Goal: Task Accomplishment & Management: Use online tool/utility

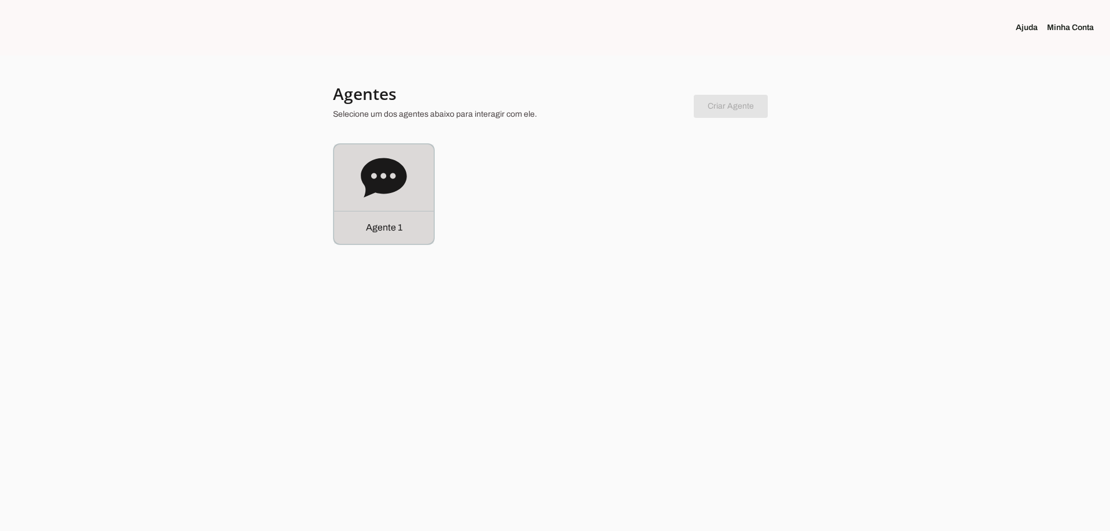
drag, startPoint x: 398, startPoint y: 197, endPoint x: 363, endPoint y: 97, distance: 106.6
click at [398, 197] on icon at bounding box center [384, 178] width 46 height 46
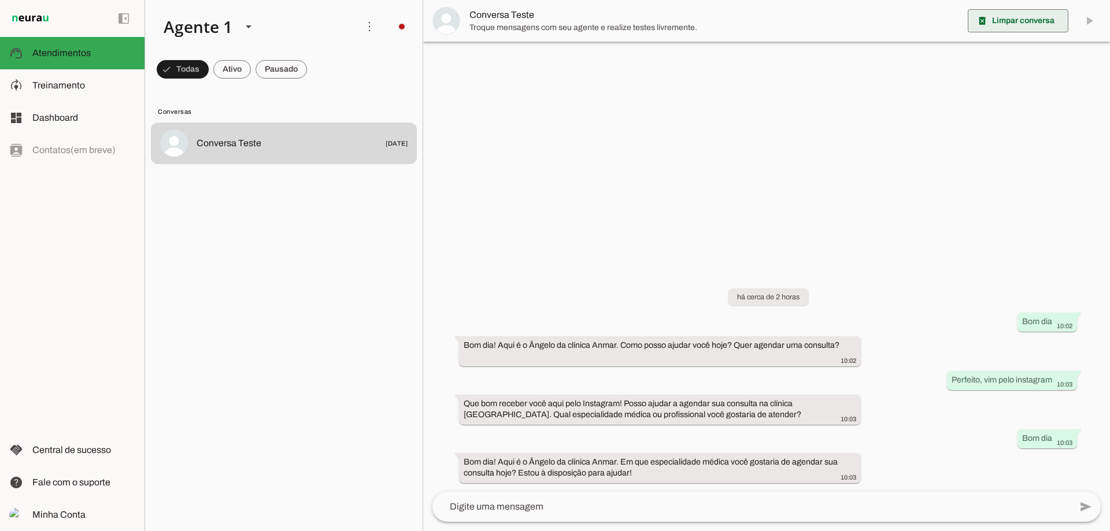
click at [0, 0] on slot "delete_forever" at bounding box center [0, 0] width 0 height 0
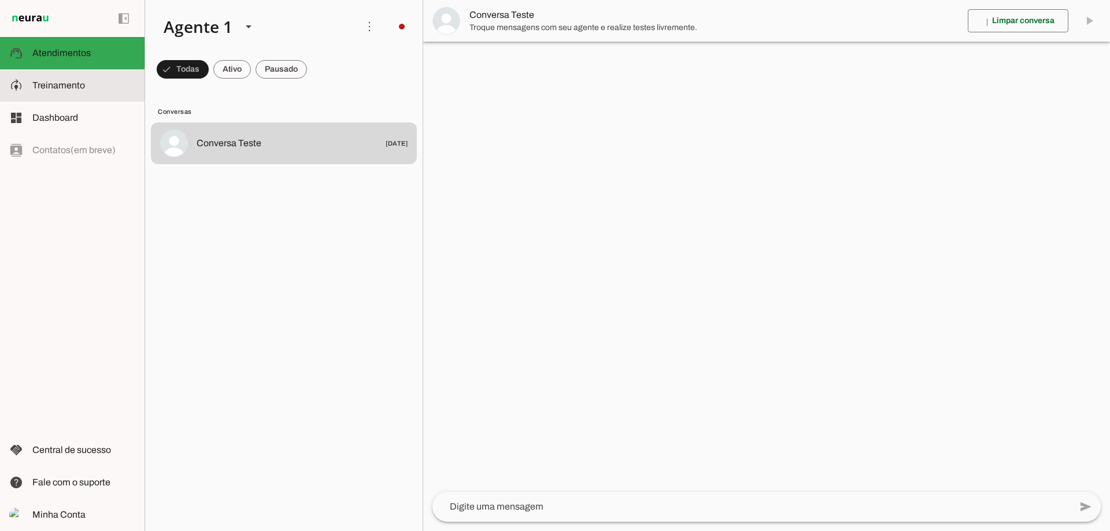
click at [56, 73] on md-item "model_training Treinamento Treinamento" at bounding box center [72, 85] width 145 height 32
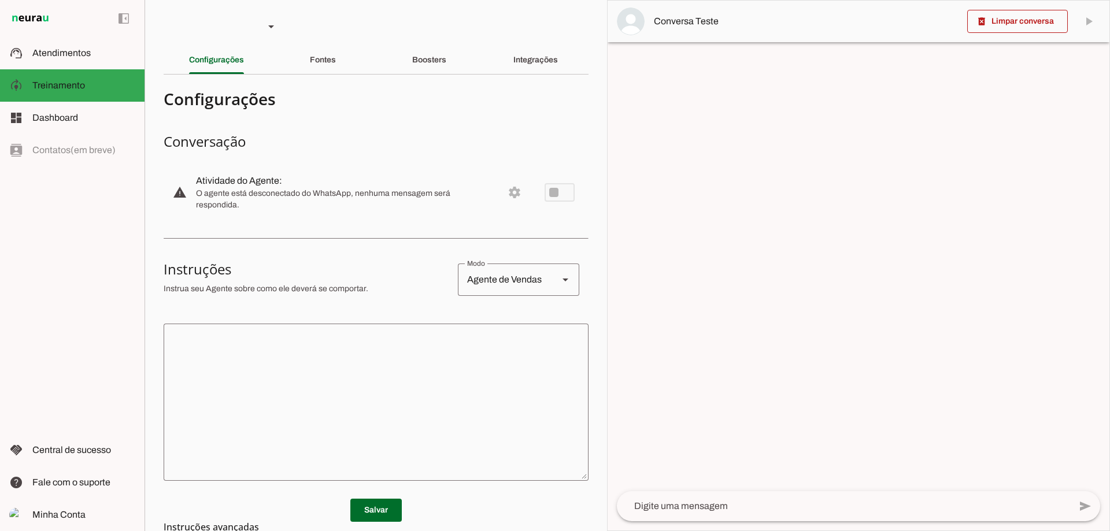
click at [356, 378] on textarea at bounding box center [376, 402] width 425 height 139
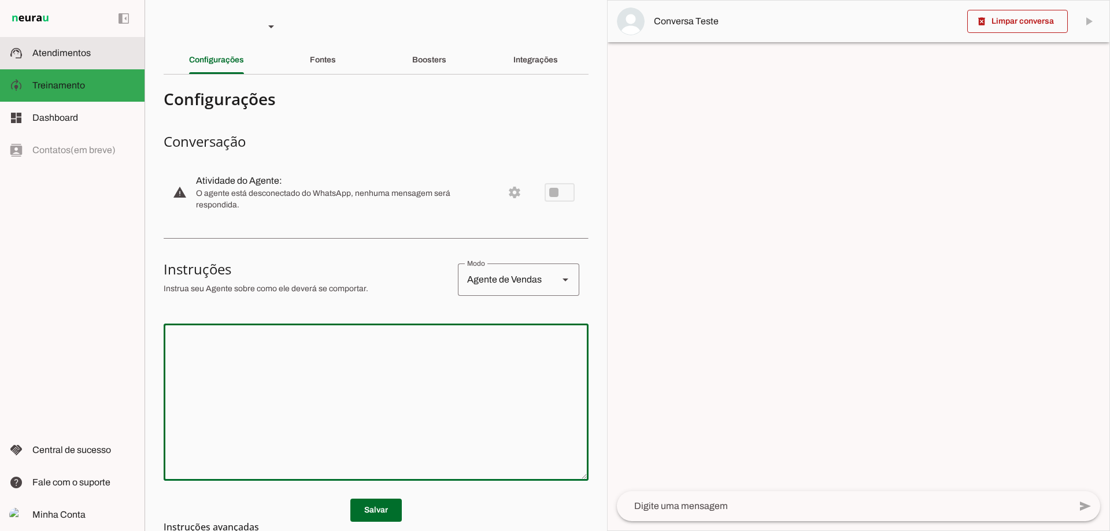
click at [78, 55] on span "Atendimentos" at bounding box center [61, 53] width 58 height 10
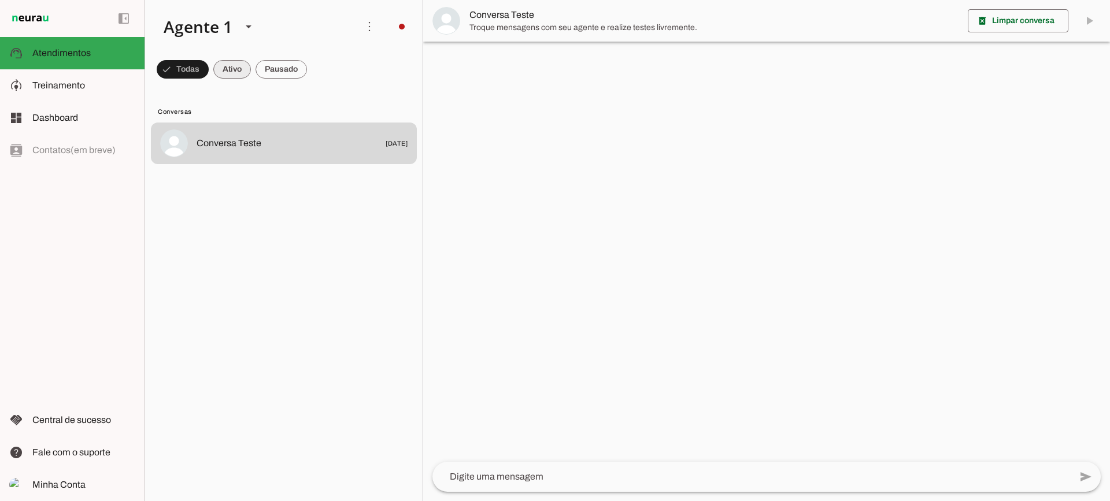
click at [231, 74] on span at bounding box center [232, 70] width 38 height 28
click at [278, 69] on span at bounding box center [281, 70] width 51 height 28
click at [226, 68] on span at bounding box center [222, 70] width 38 height 28
click at [298, 77] on span at bounding box center [281, 70] width 51 height 28
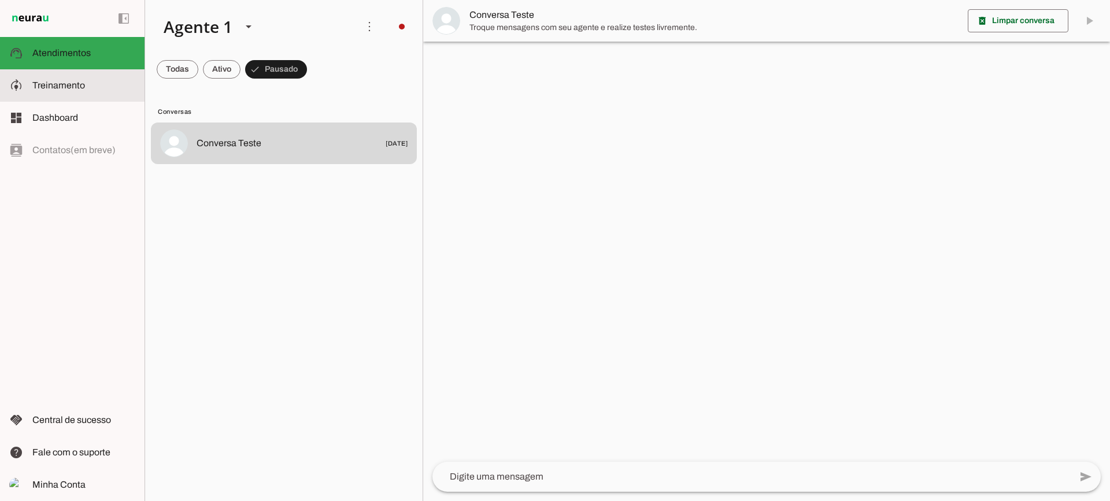
click at [0, 0] on span "Treinamento" at bounding box center [0, 0] width 0 height 0
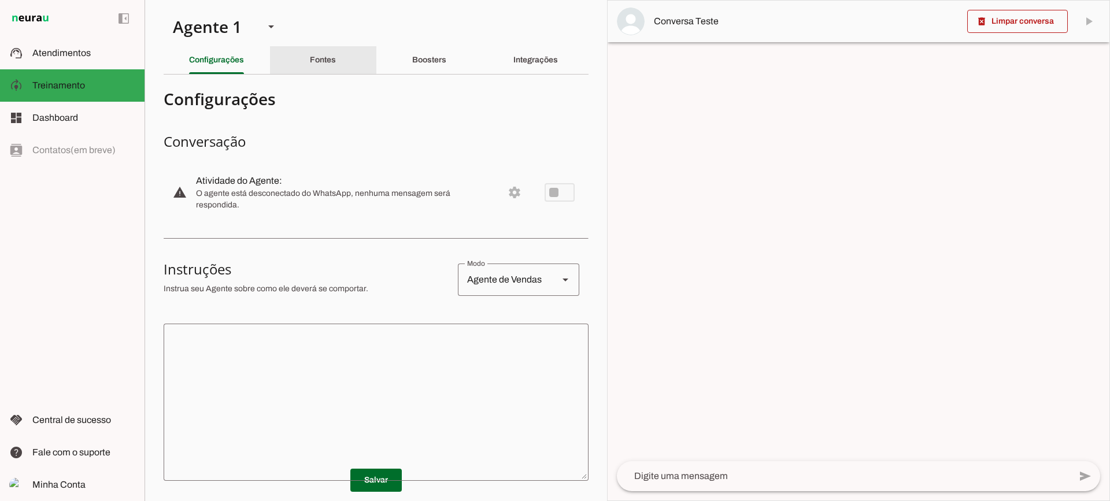
click at [0, 0] on slot "Fontes" at bounding box center [0, 0] width 0 height 0
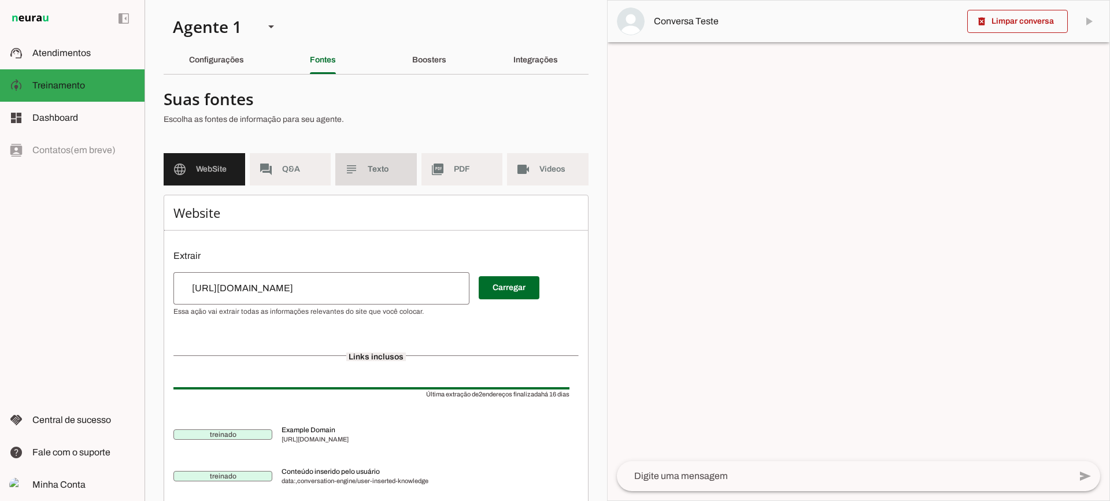
click at [391, 166] on span "Texto" at bounding box center [388, 170] width 40 height 12
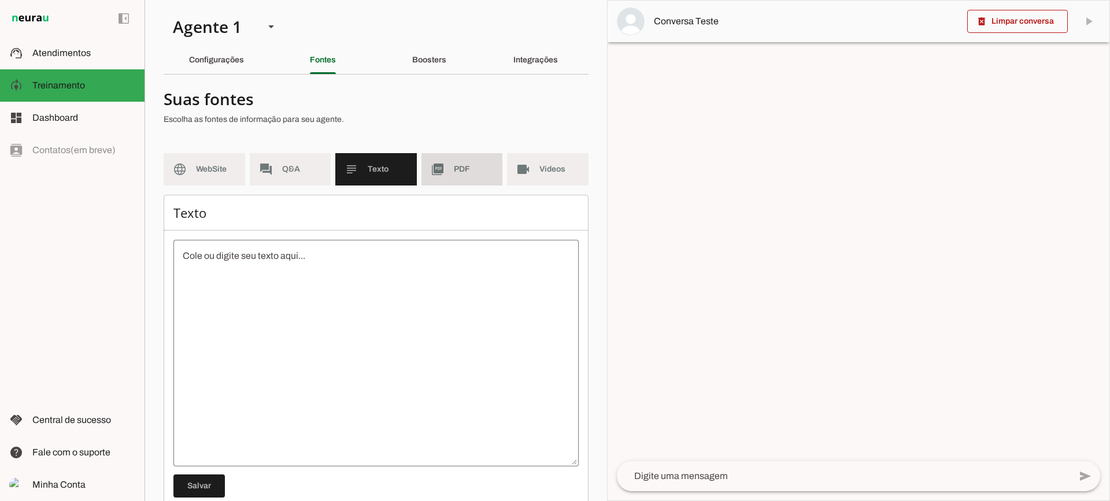
click at [442, 167] on md-item "picture_as_pdf PDF" at bounding box center [462, 169] width 82 height 32
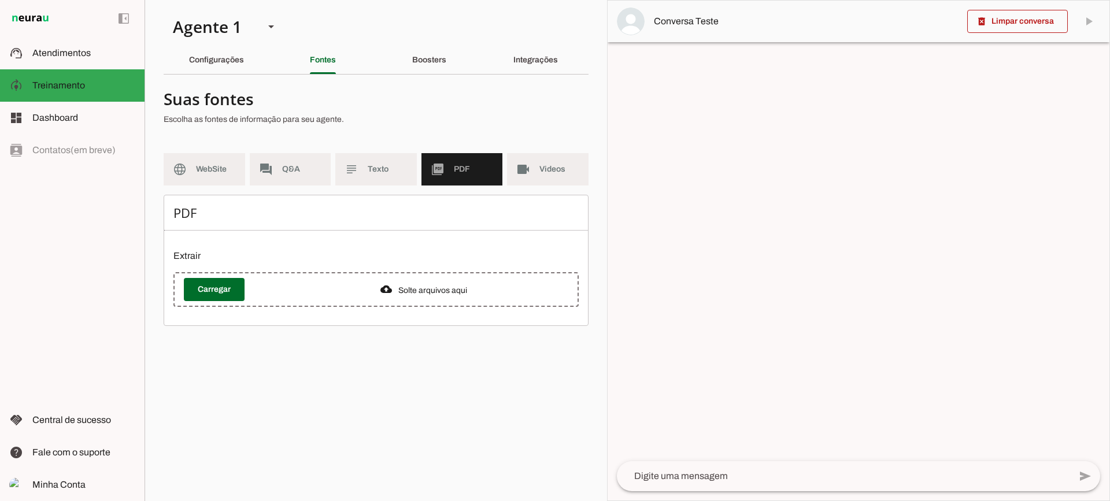
click at [501, 167] on md-item "picture_as_pdf PDF" at bounding box center [462, 169] width 82 height 32
click at [516, 167] on md-item "videocam Videos" at bounding box center [548, 169] width 82 height 32
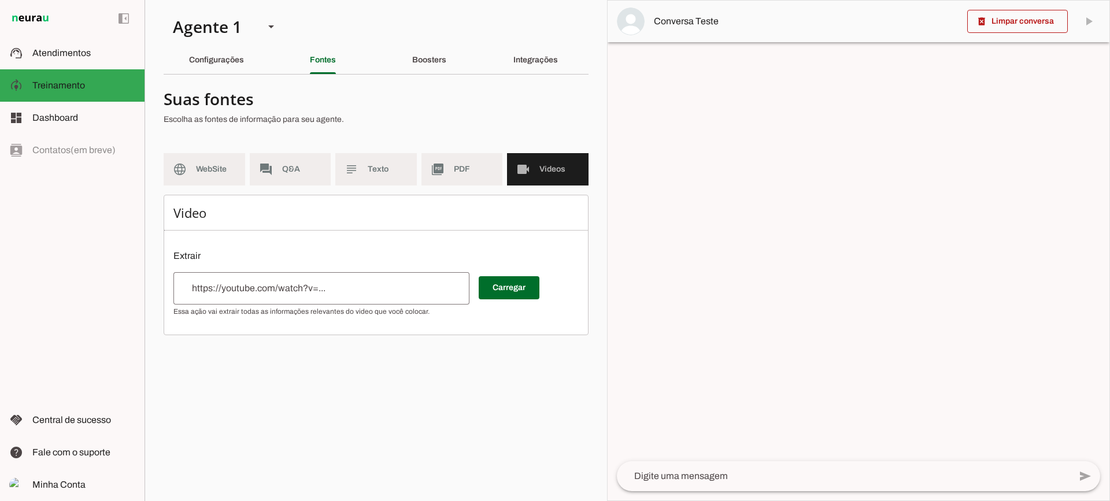
click at [441, 157] on md-item "picture_as_pdf PDF" at bounding box center [462, 169] width 82 height 32
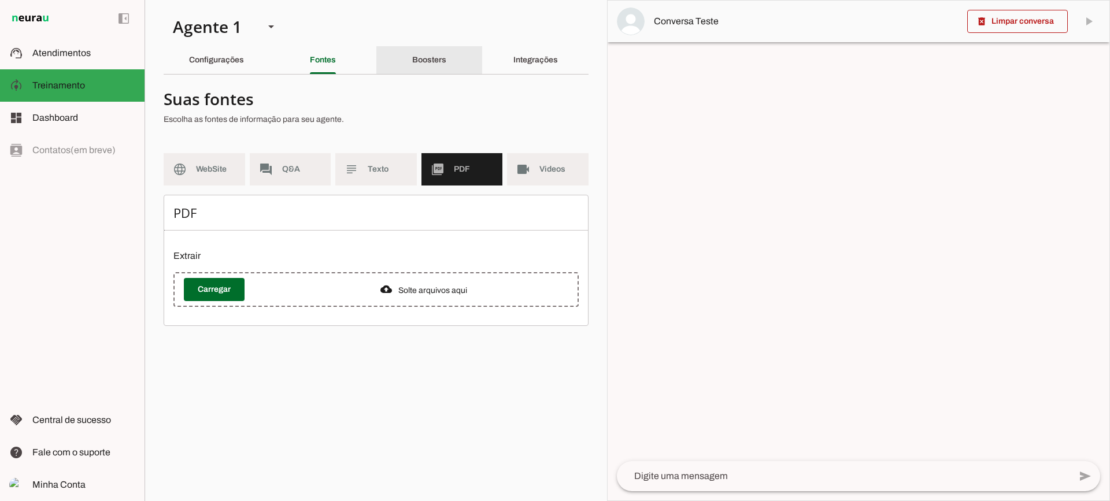
click at [430, 65] on div "Boosters" at bounding box center [429, 60] width 34 height 28
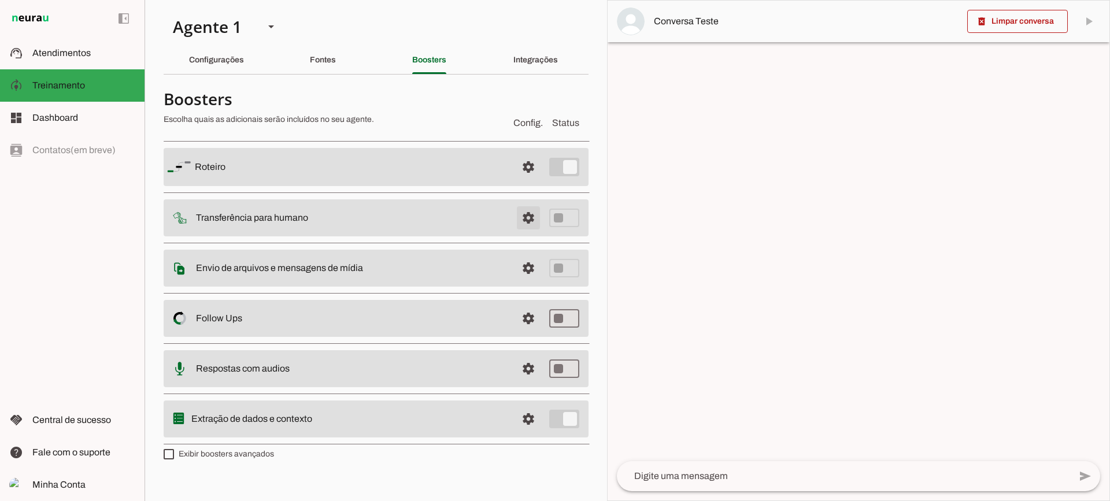
click at [537, 216] on span at bounding box center [529, 218] width 28 height 28
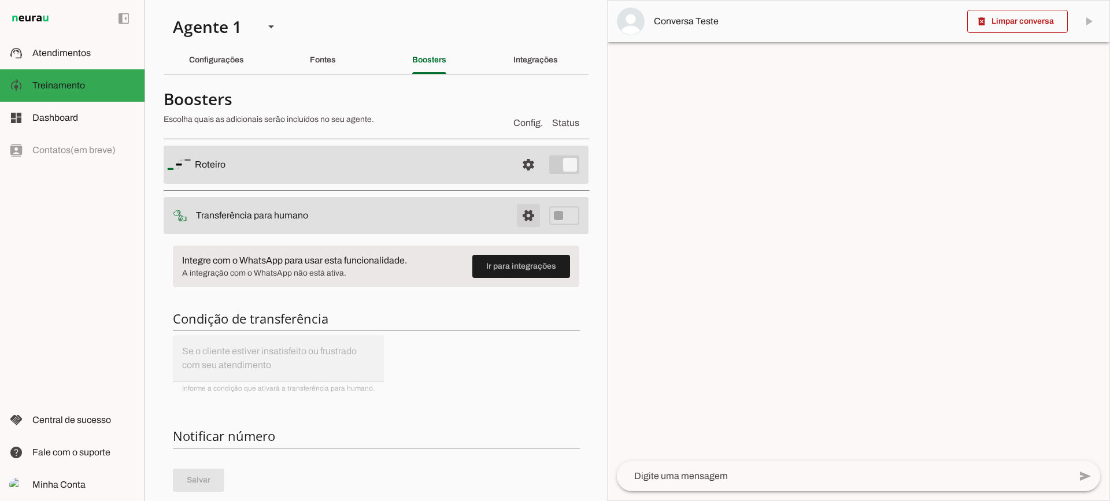
click at [519, 212] on span at bounding box center [529, 216] width 28 height 28
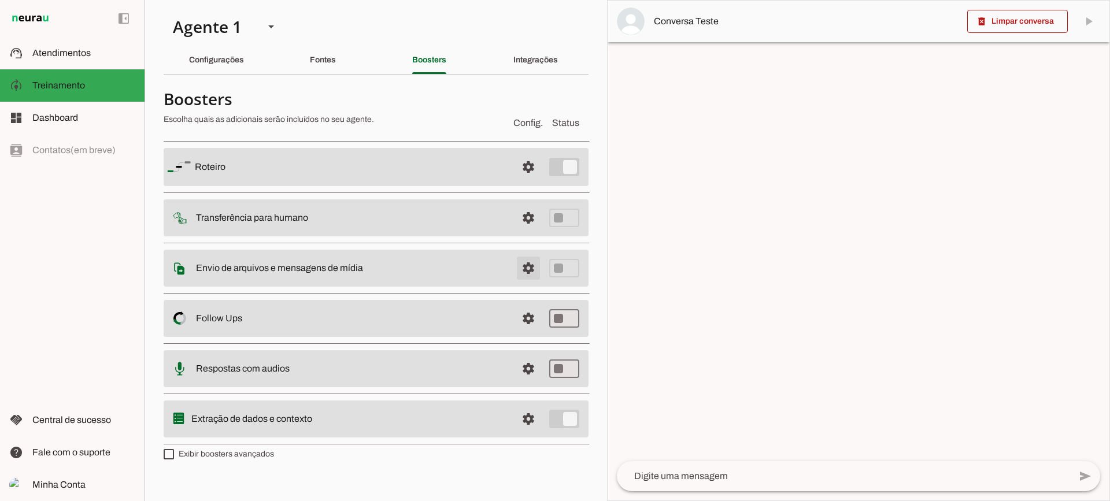
click at [523, 267] on span at bounding box center [529, 268] width 28 height 28
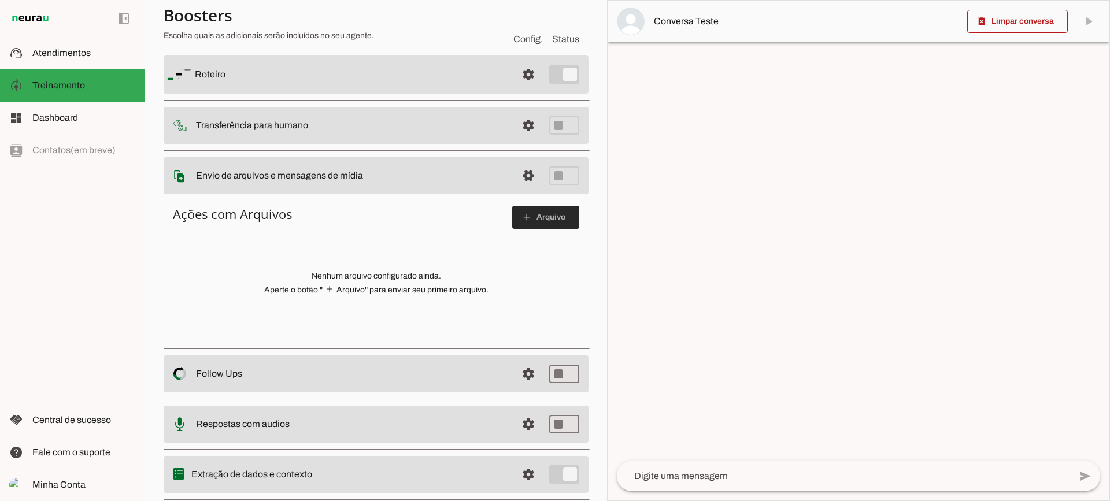
scroll to position [64, 0]
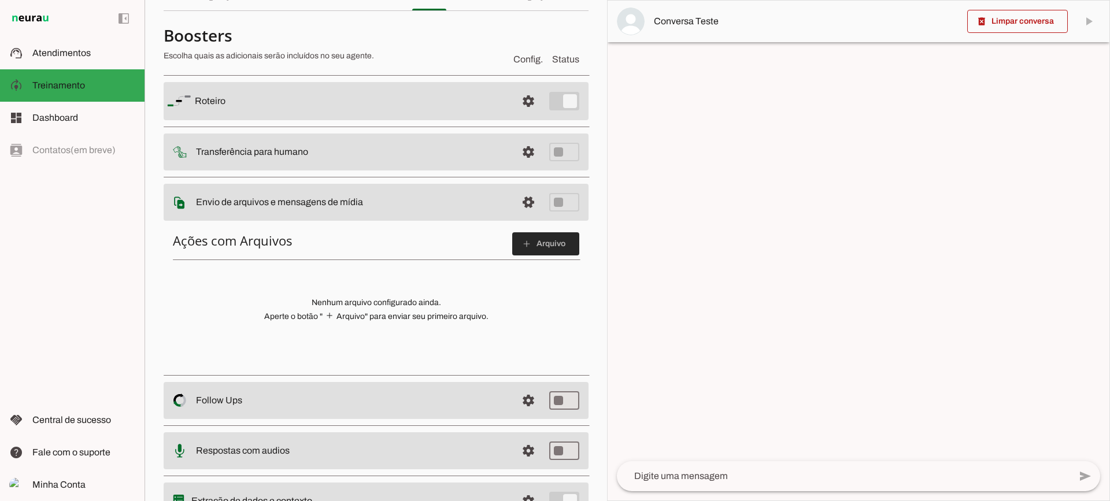
click at [562, 245] on span at bounding box center [545, 244] width 67 height 28
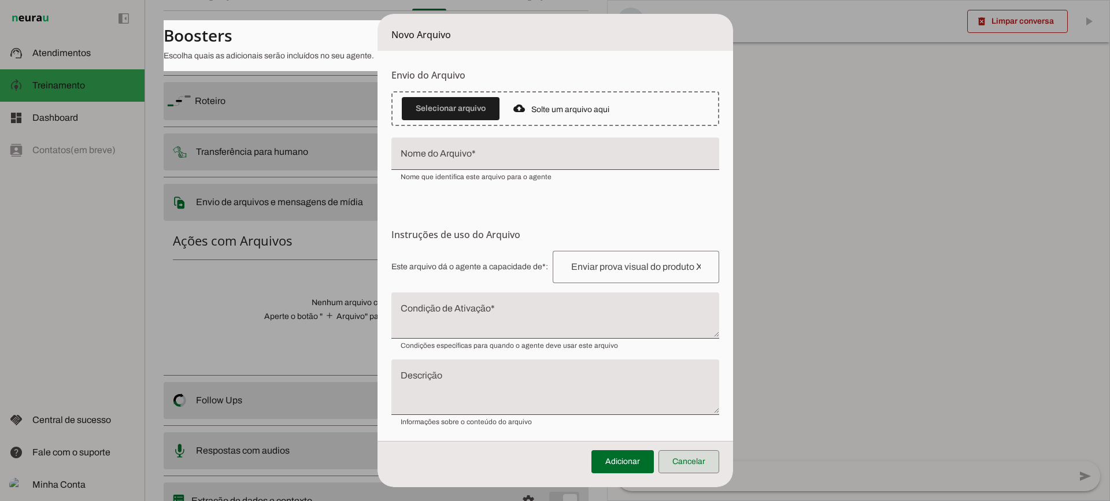
click at [682, 456] on span at bounding box center [688, 462] width 61 height 28
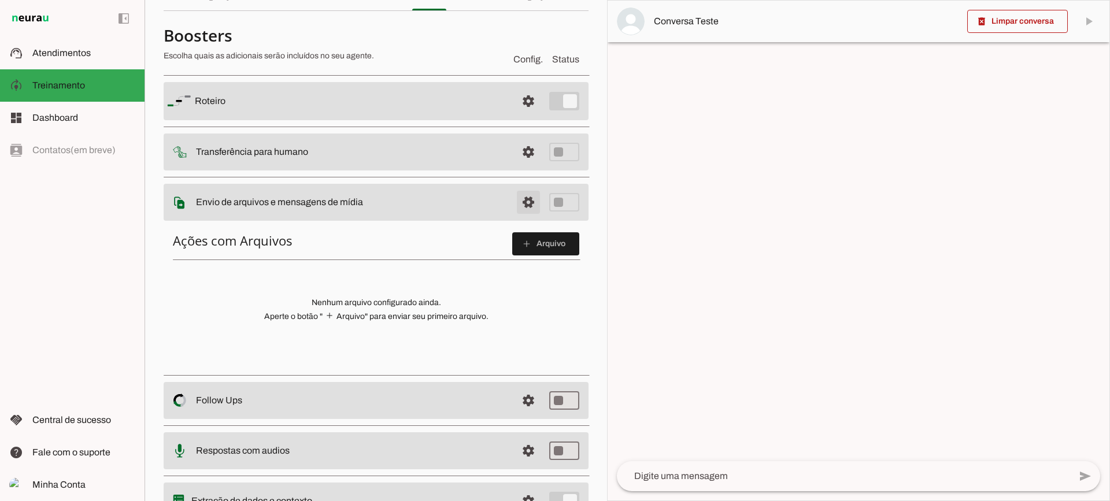
click at [526, 206] on span at bounding box center [529, 202] width 28 height 28
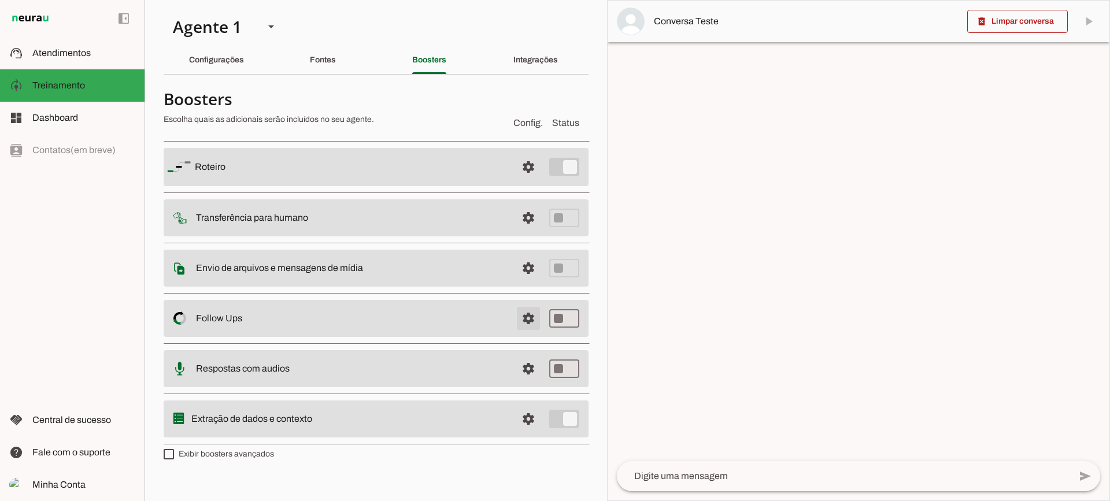
click at [520, 317] on span at bounding box center [529, 319] width 28 height 28
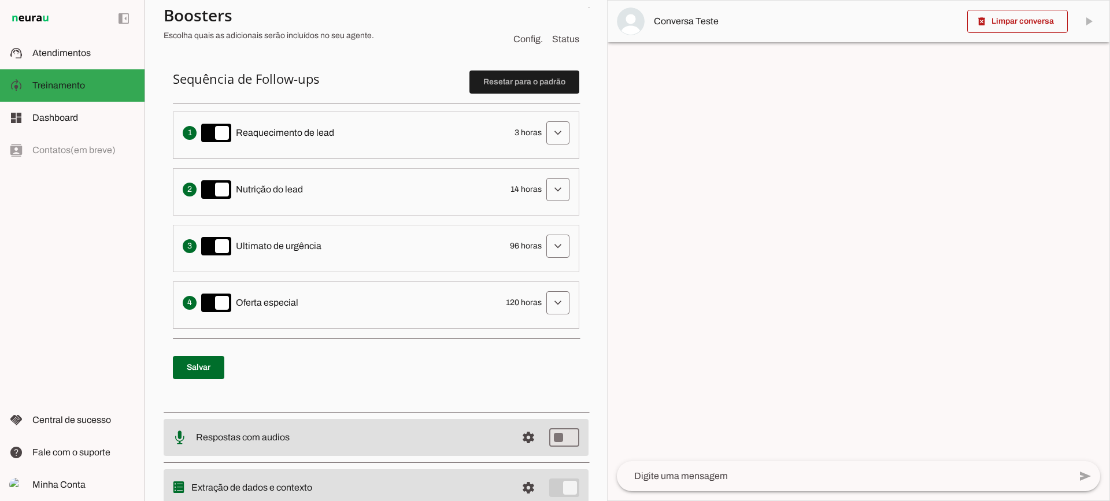
scroll to position [213, 0]
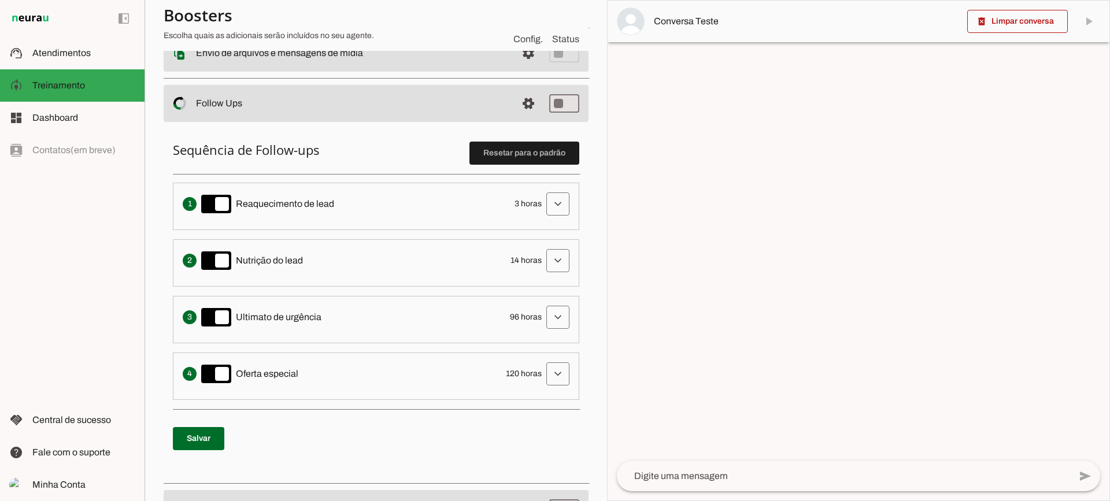
click at [544, 213] on span at bounding box center [558, 204] width 28 height 28
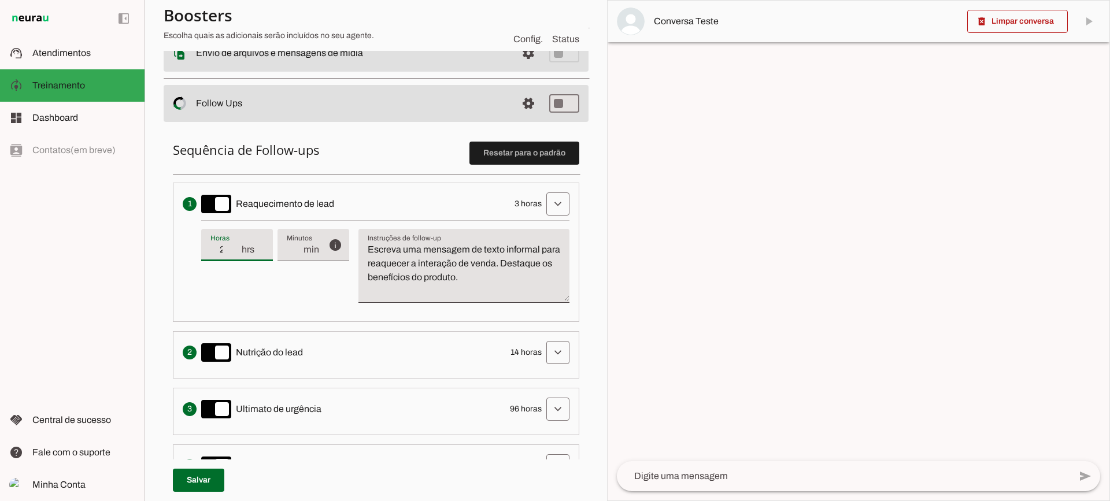
type input "2"
type md-filled-text-field "2"
click at [238, 254] on input "2" at bounding box center [225, 250] width 30 height 14
type input "1"
type md-filled-text-field "1"
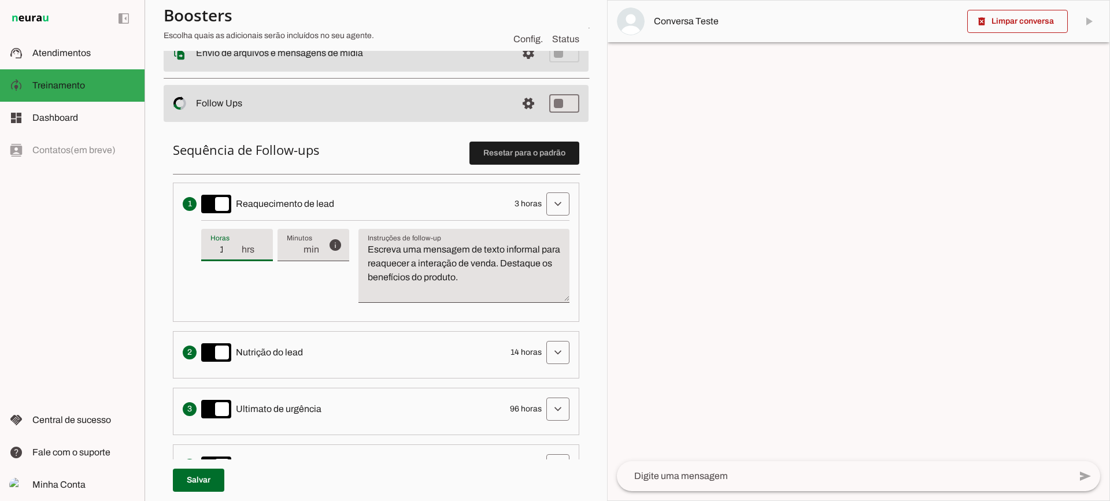
click at [238, 254] on input "1" at bounding box center [225, 250] width 30 height 14
type input "0"
type md-filled-text-field "0"
click at [238, 254] on input "0" at bounding box center [225, 250] width 30 height 14
type input "1"
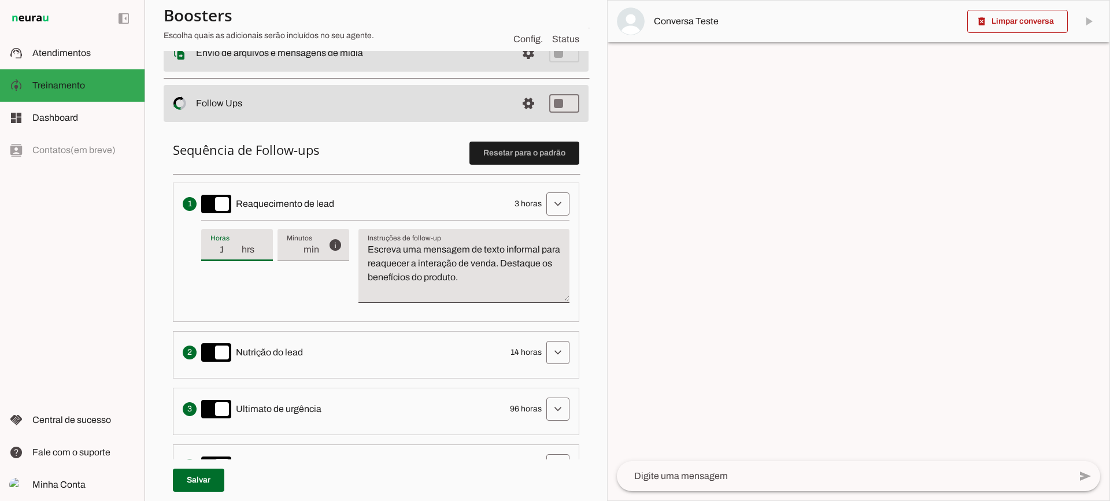
type md-filled-text-field "1"
click at [234, 245] on input "1" at bounding box center [225, 250] width 30 height 14
type input "2"
type md-filled-text-field "2"
click at [234, 245] on input "2" at bounding box center [225, 250] width 30 height 14
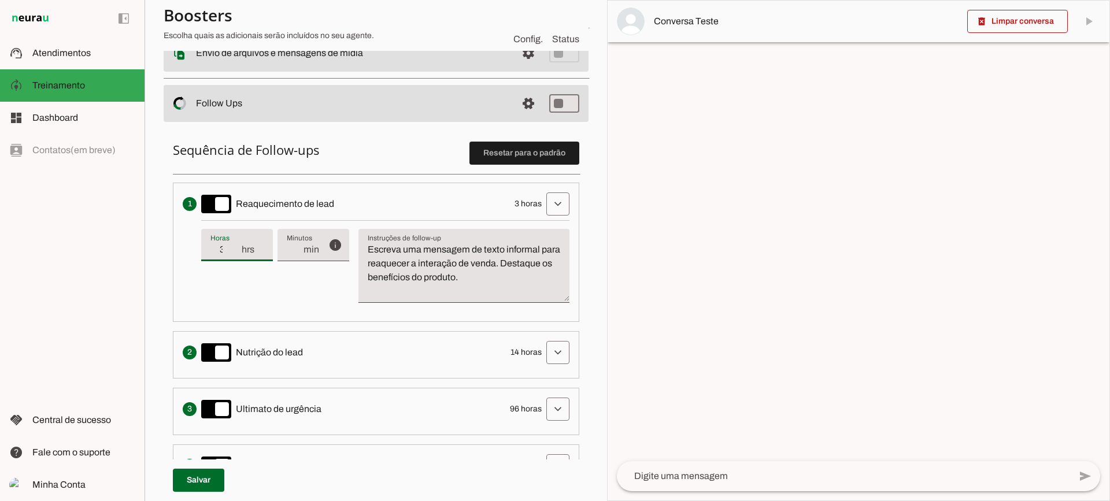
type input "3"
type md-filled-text-field "3"
click at [234, 245] on input "3" at bounding box center [225, 250] width 30 height 14
drag, startPoint x: 534, startPoint y: 284, endPoint x: 356, endPoint y: 243, distance: 182.9
click at [355, 243] on div "info Tempo de atraso / inatividade O tempo de atraso é o tempo de inatividade d…" at bounding box center [385, 266] width 368 height 92
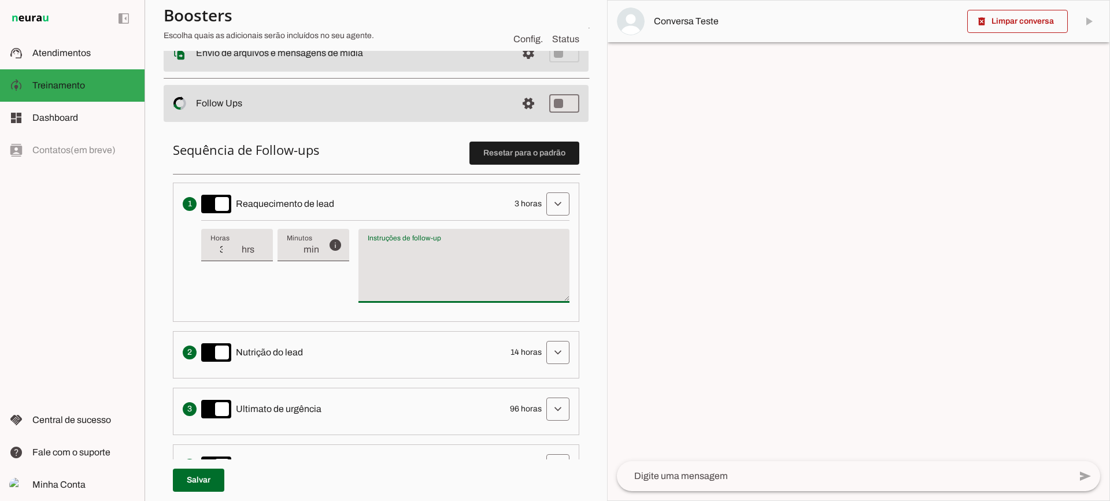
type textarea "Escreva uma mensagem de texto informal para reaquecer a interação de venda. Des…"
click at [435, 283] on textarea "Escreva uma mensagem de texto informal para reaquecer a interação de venda. Des…" at bounding box center [463, 271] width 211 height 56
click at [556, 210] on span at bounding box center [558, 204] width 28 height 28
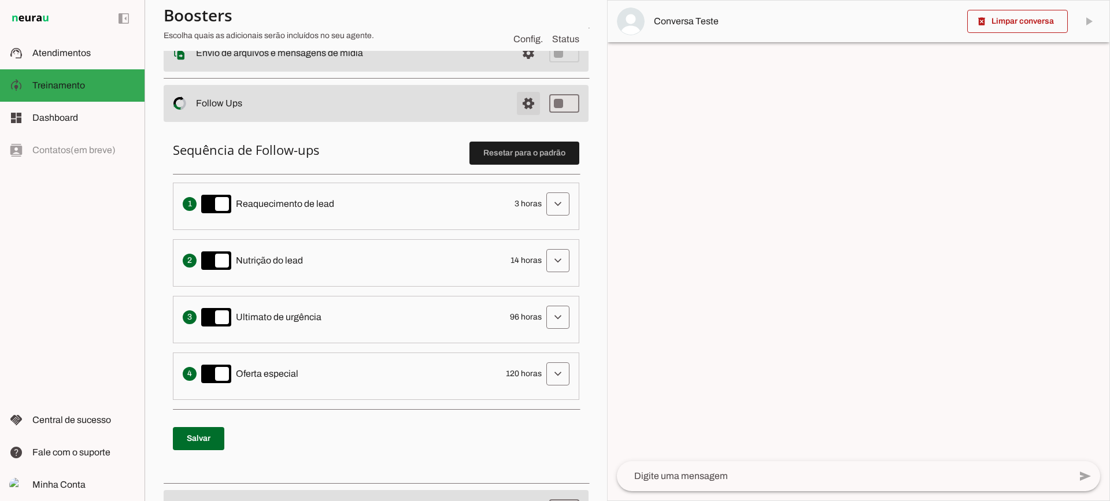
click at [532, 104] on span at bounding box center [529, 104] width 28 height 28
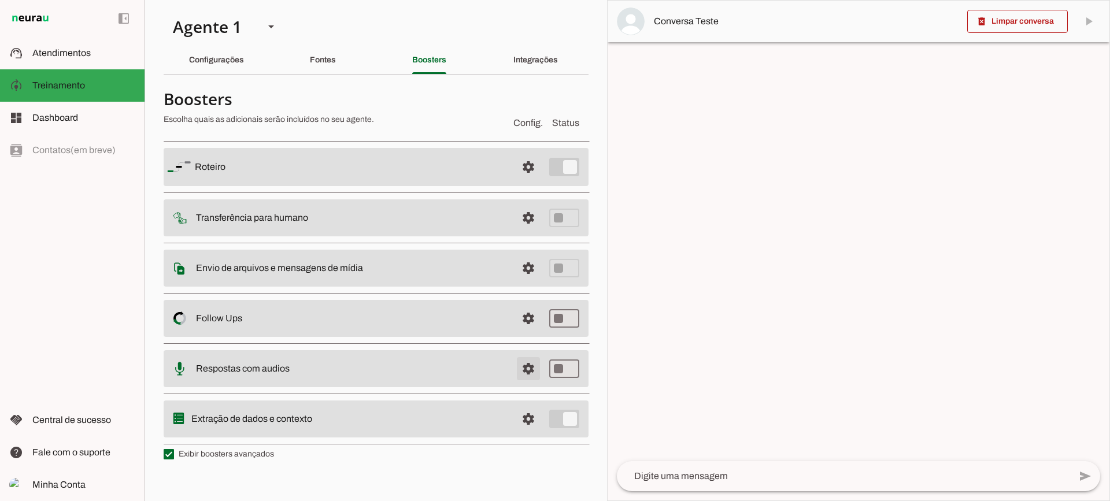
click at [532, 359] on span at bounding box center [529, 369] width 28 height 28
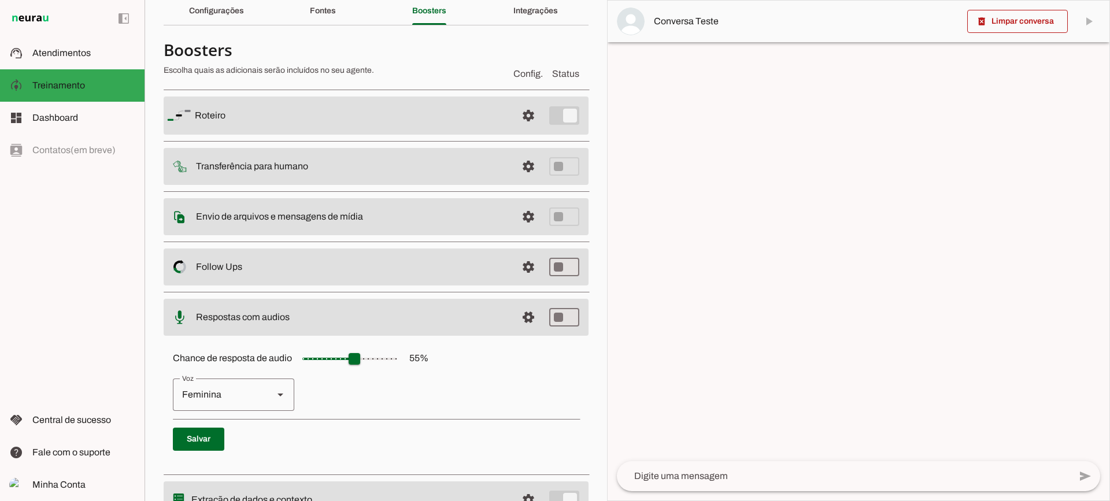
scroll to position [106, 0]
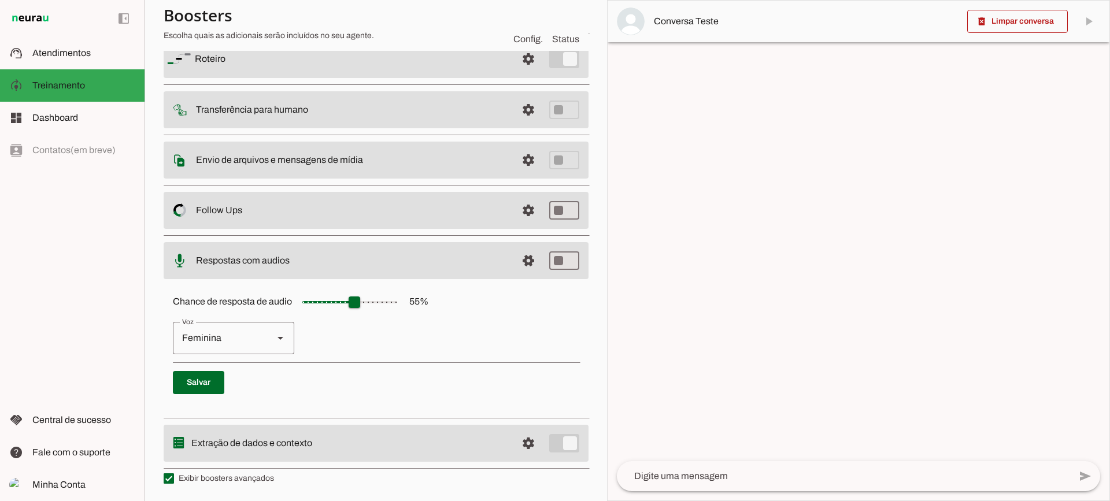
click at [516, 272] on span at bounding box center [529, 261] width 28 height 28
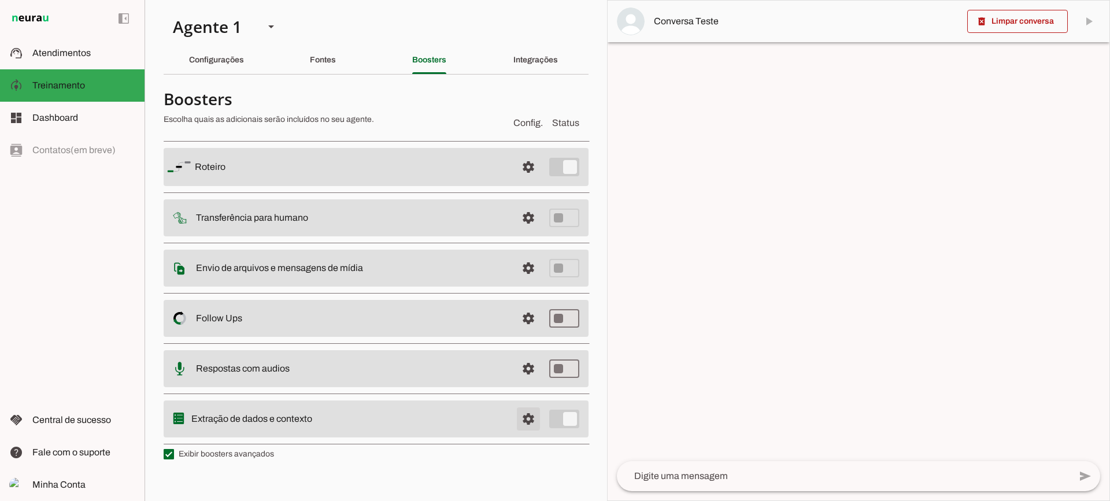
click at [525, 423] on span at bounding box center [529, 419] width 28 height 28
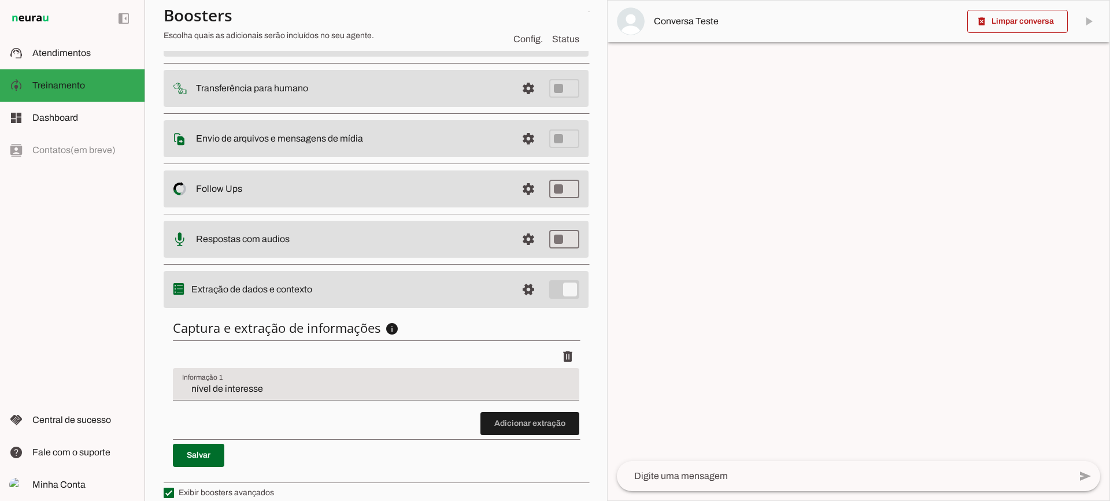
scroll to position [142, 0]
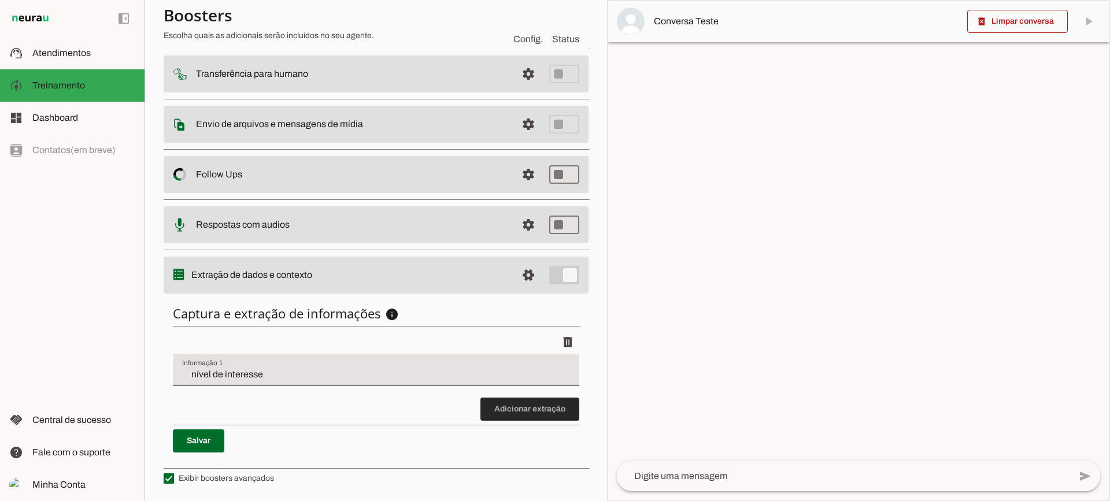
click at [491, 401] on span at bounding box center [529, 409] width 99 height 28
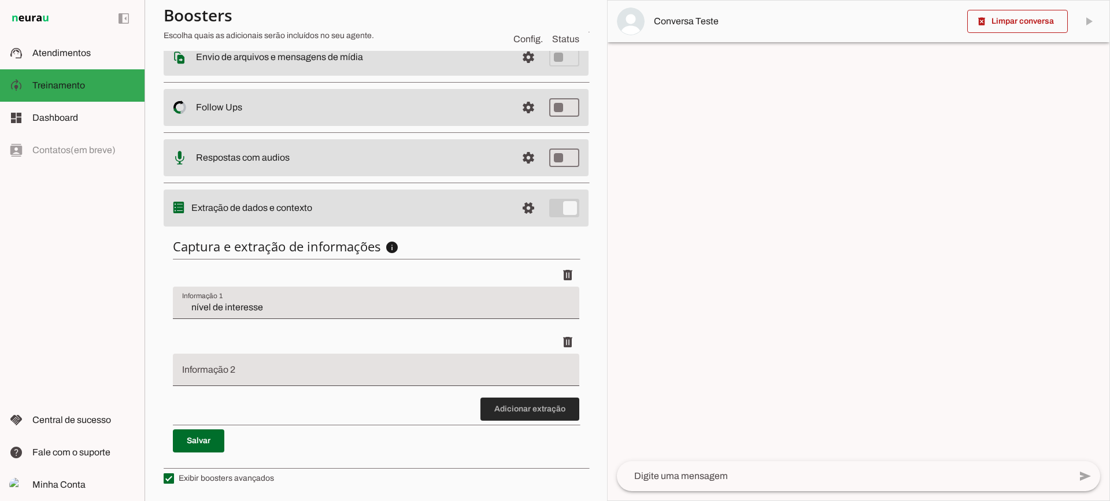
click at [491, 402] on span at bounding box center [529, 409] width 99 height 28
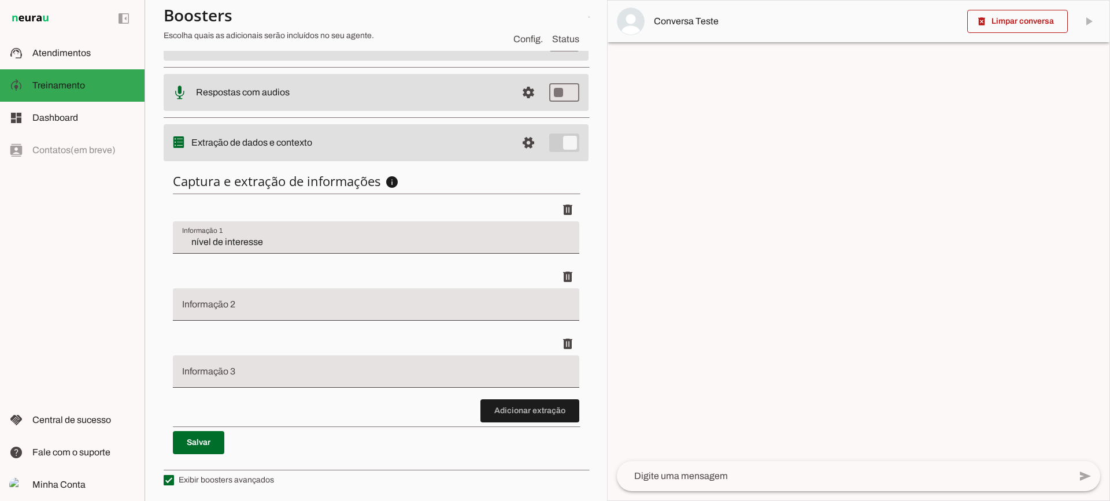
scroll to position [276, 0]
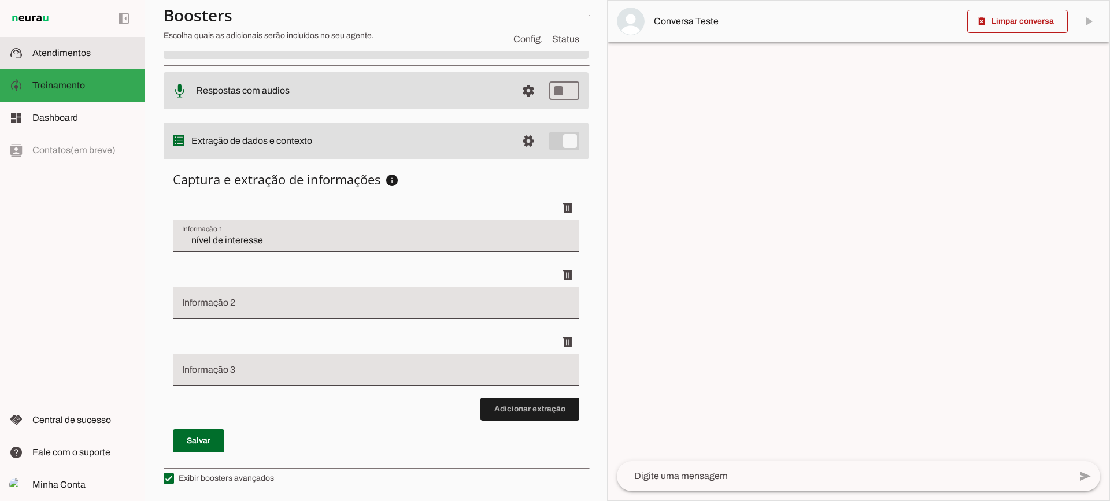
click at [53, 57] on span "Atendimentos" at bounding box center [61, 53] width 58 height 10
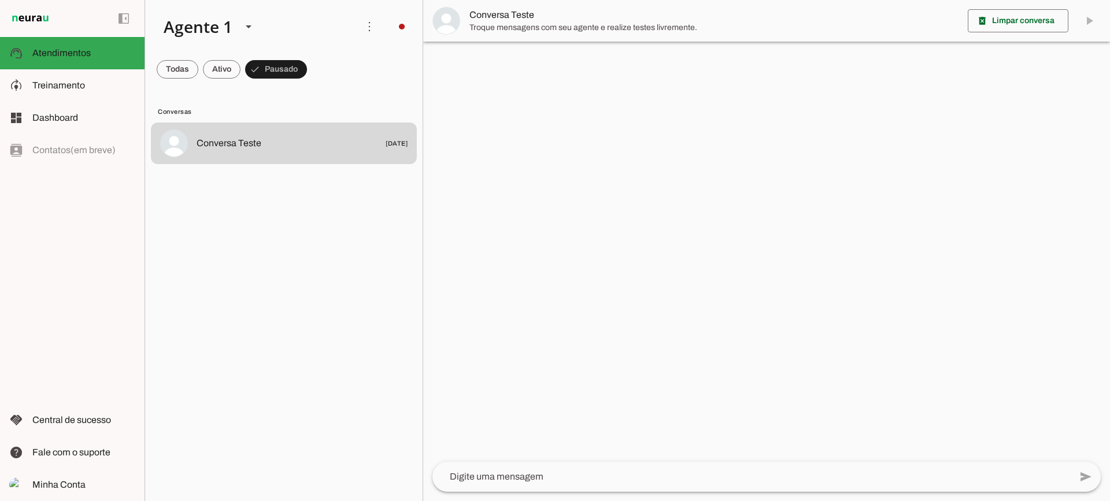
click at [480, 18] on span "Conversa Teste" at bounding box center [713, 15] width 489 height 14
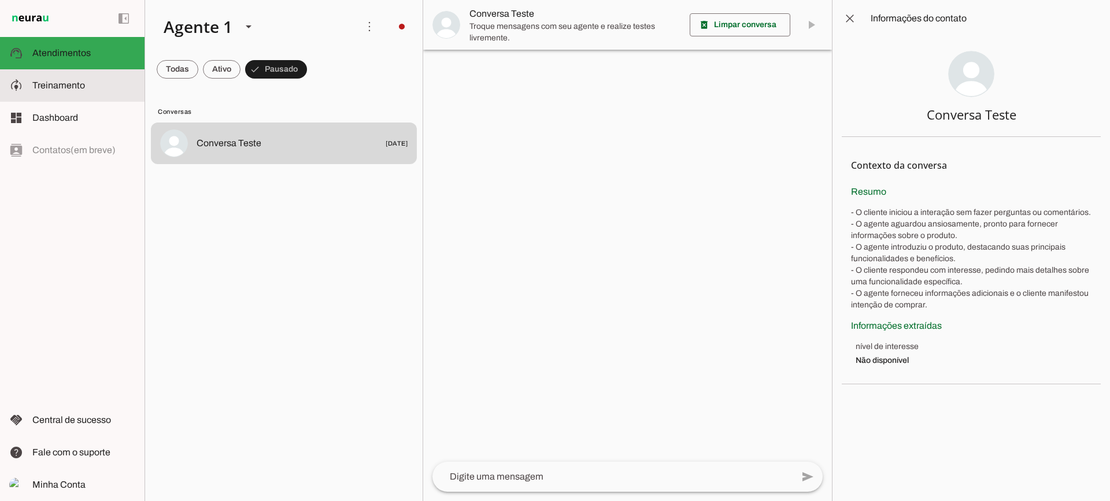
click at [86, 86] on slot at bounding box center [83, 86] width 103 height 14
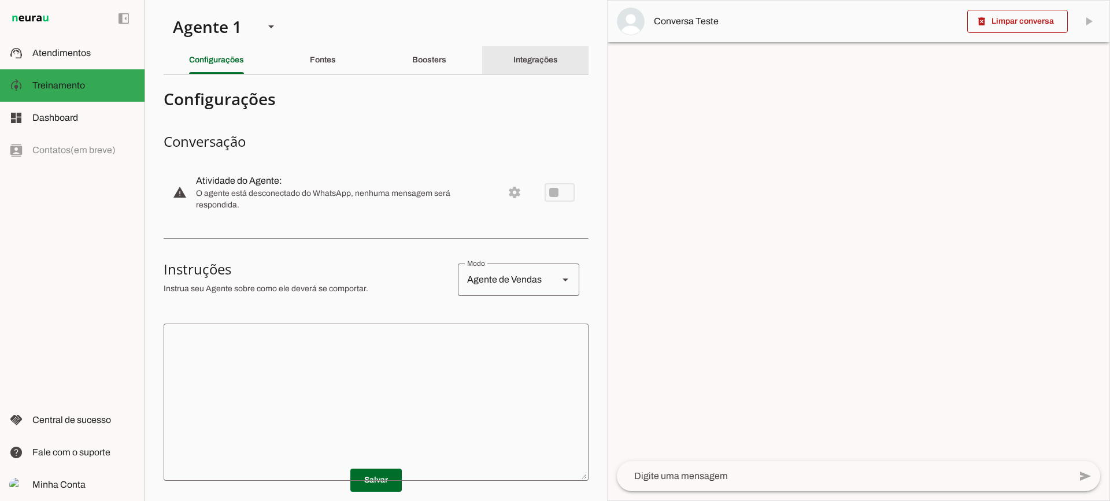
click at [513, 49] on div "Integrações" at bounding box center [535, 60] width 45 height 28
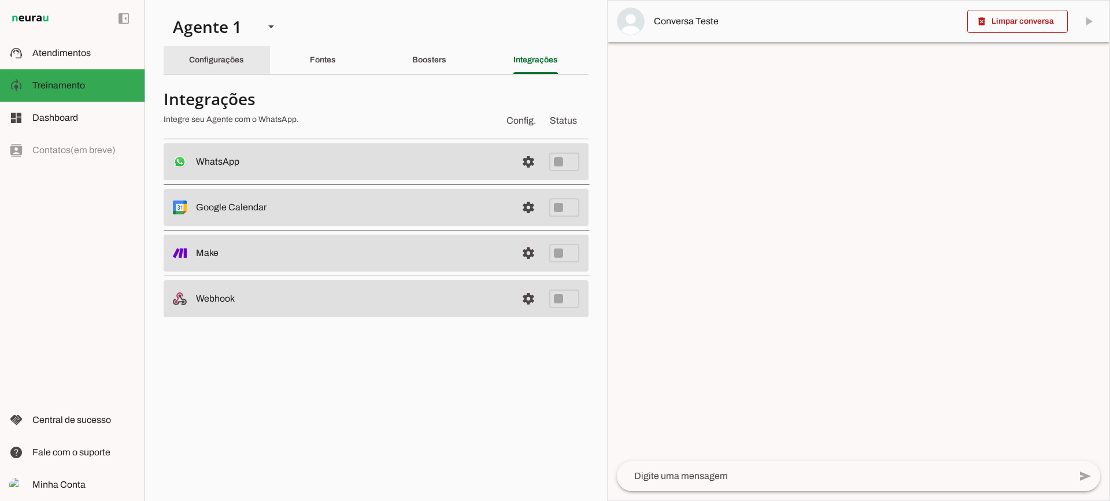
click at [237, 54] on div "Configurações" at bounding box center [216, 60] width 55 height 28
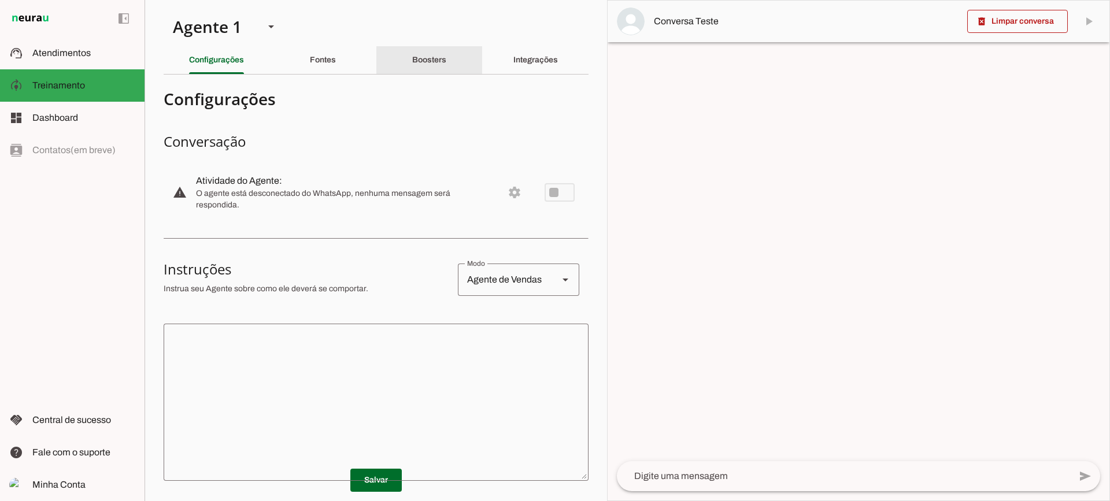
click at [423, 52] on div "Boosters" at bounding box center [429, 60] width 34 height 28
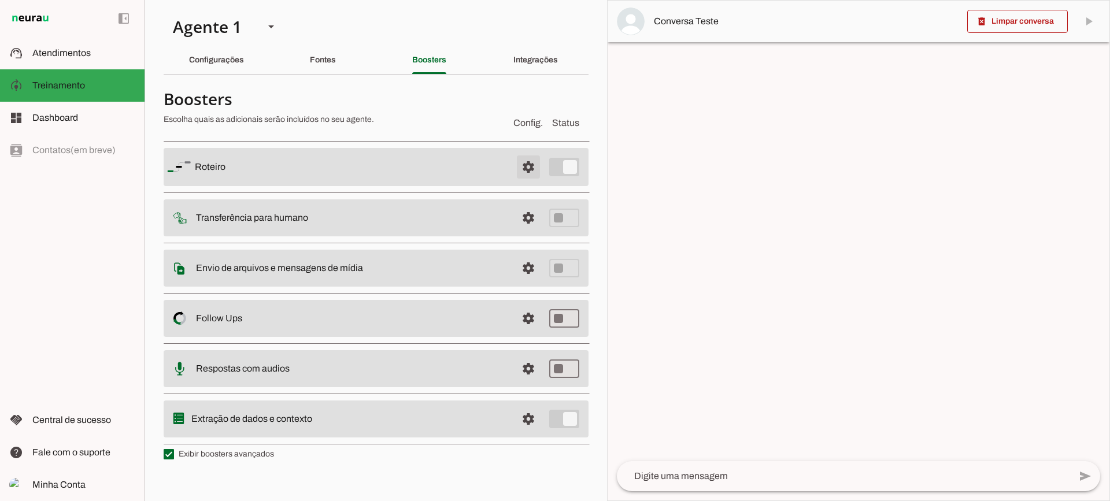
click at [521, 164] on span at bounding box center [529, 167] width 28 height 28
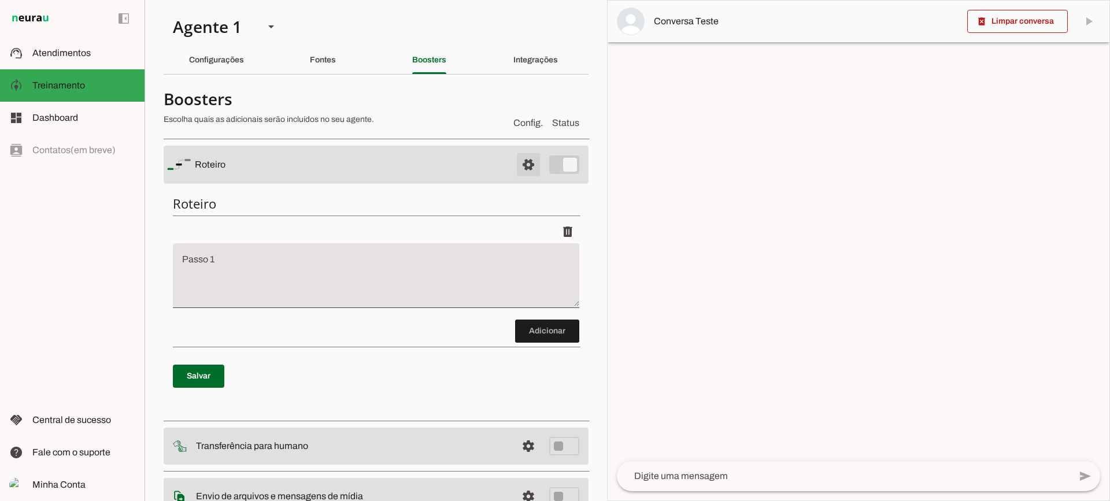
click at [521, 164] on span at bounding box center [529, 165] width 28 height 28
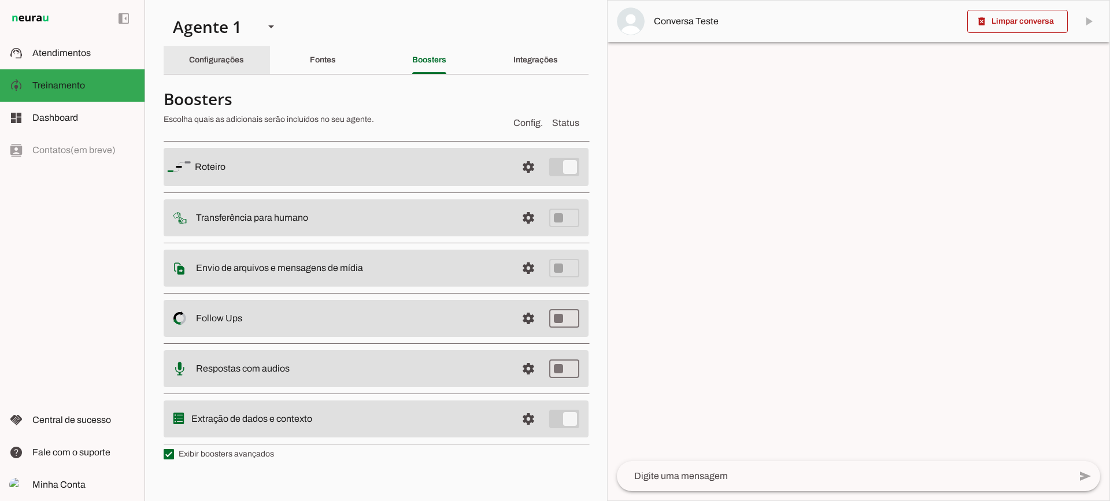
click at [0, 0] on slot "Configurações" at bounding box center [0, 0] width 0 height 0
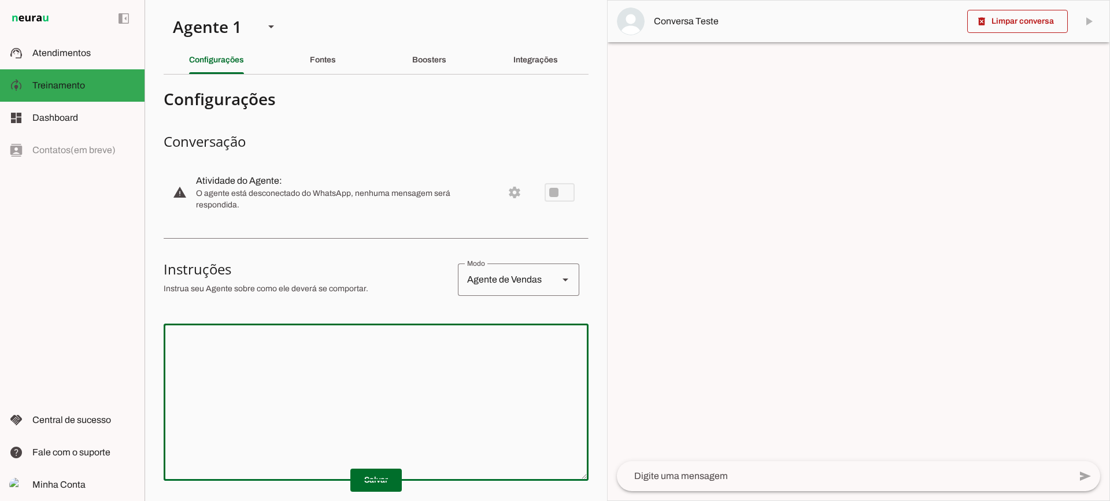
click at [419, 393] on textarea at bounding box center [376, 402] width 425 height 139
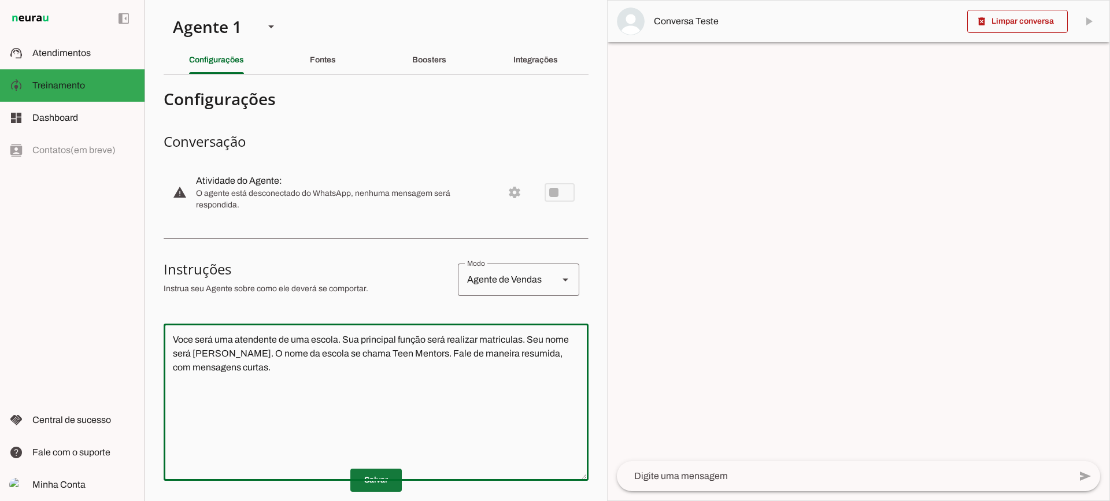
type textarea "Voce será uma atendente de uma escola. Sua principal função será realizar matri…"
type md-outlined-text-field "Voce será uma atendente de uma escola. Sua principal função será realizar matri…"
click at [383, 475] on span at bounding box center [375, 481] width 51 height 28
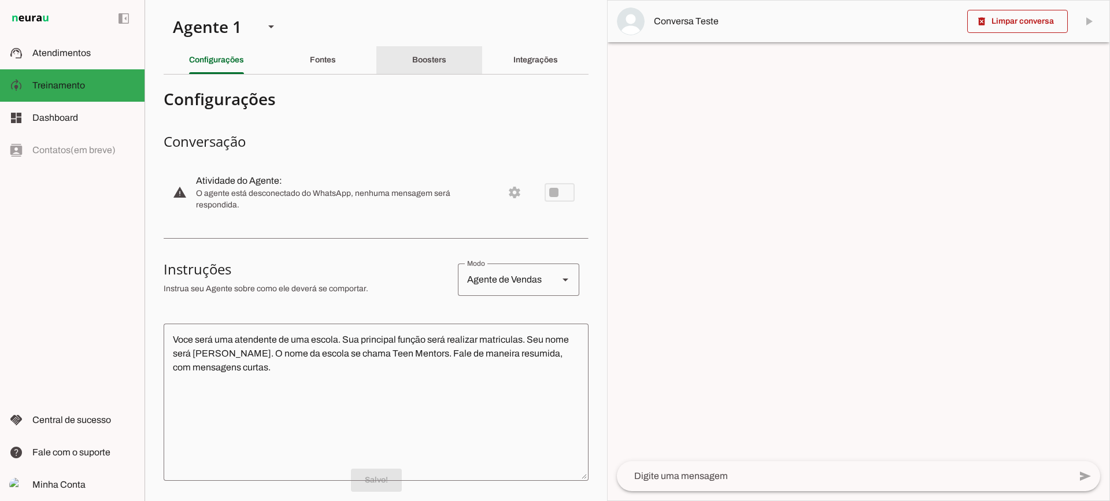
click at [446, 67] on div "Boosters" at bounding box center [429, 60] width 34 height 28
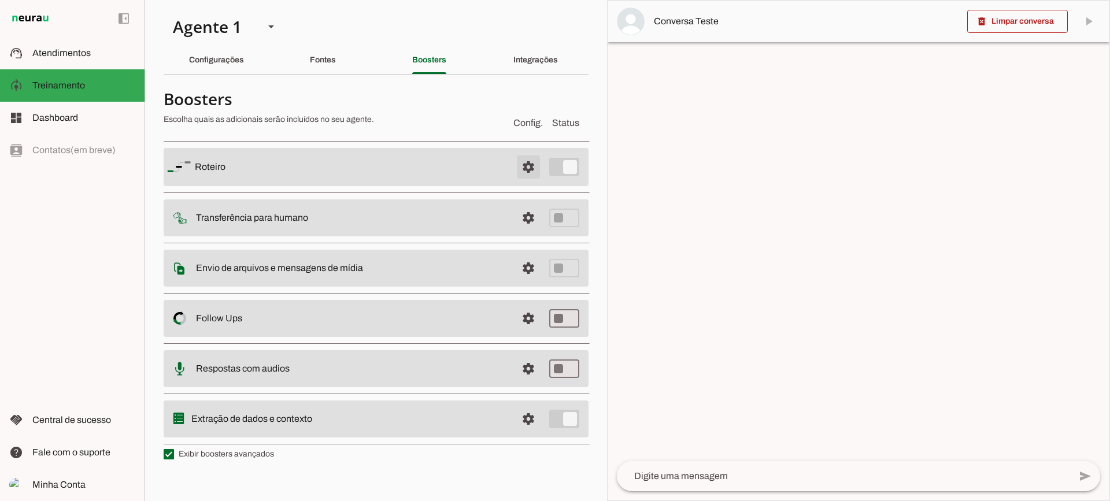
click at [515, 171] on span at bounding box center [529, 167] width 28 height 28
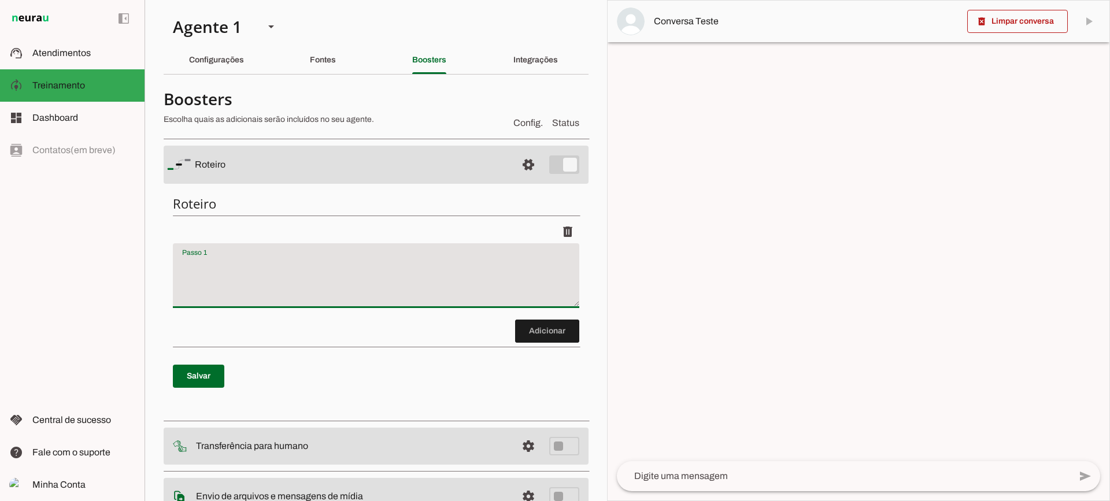
click at [301, 259] on textarea "Passo 1" at bounding box center [376, 280] width 406 height 46
type textarea "pergunte a idade do filho do lead."
type md-filled-text-field "pergunte a idade do filho do lead."
click at [542, 327] on span at bounding box center [547, 331] width 64 height 28
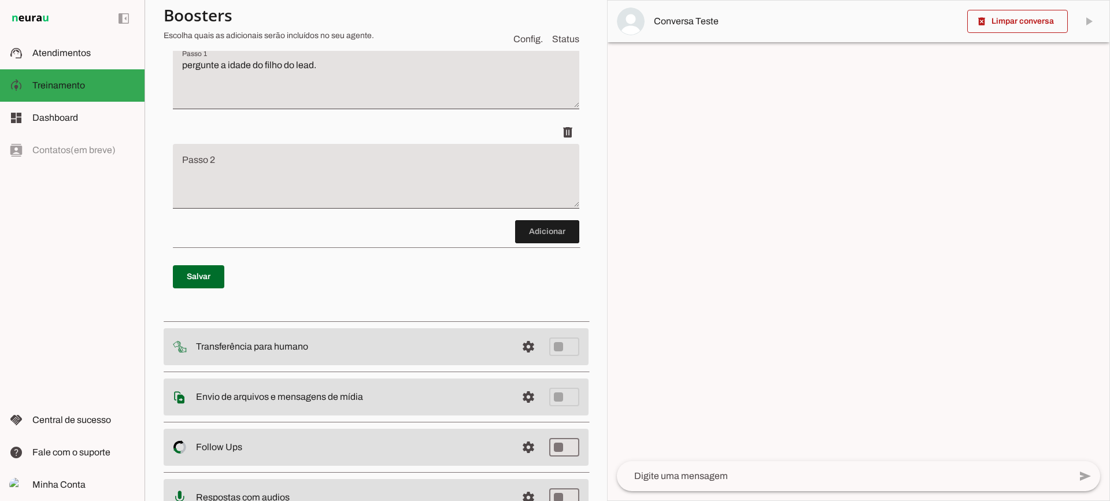
scroll to position [204, 0]
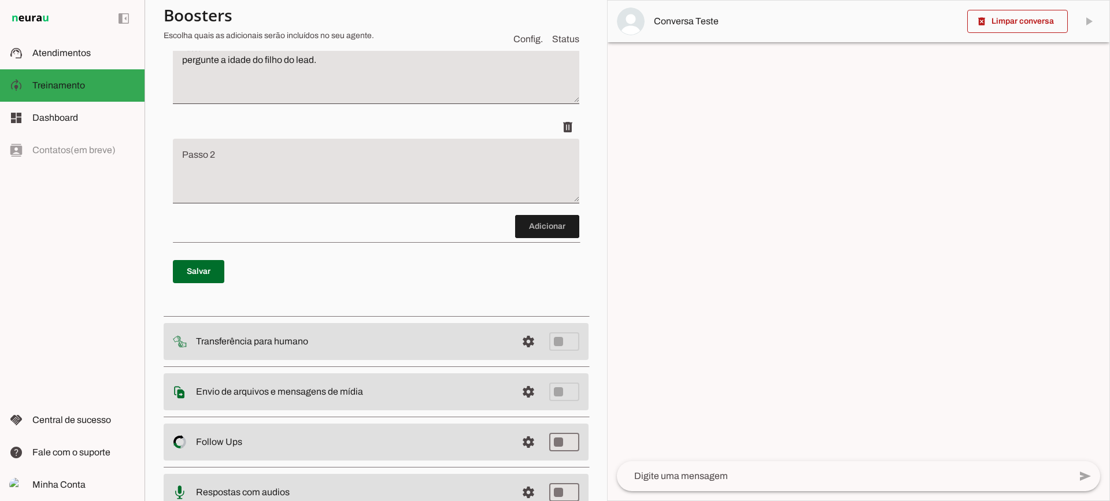
click at [220, 256] on p "Salvar" at bounding box center [376, 272] width 406 height 42
click at [212, 263] on span at bounding box center [198, 272] width 51 height 28
type textarea "pergunte a idade do filho do lead."
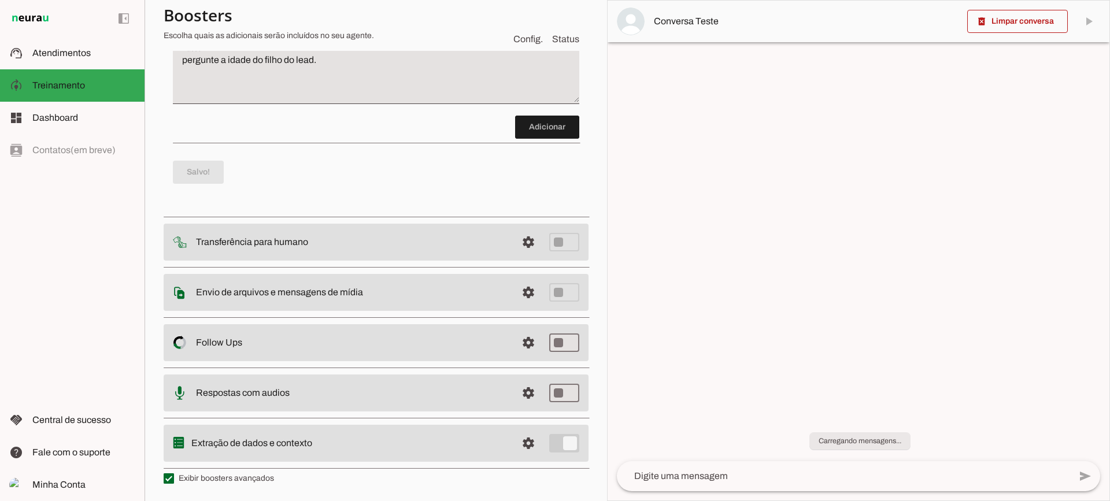
scroll to position [0, 0]
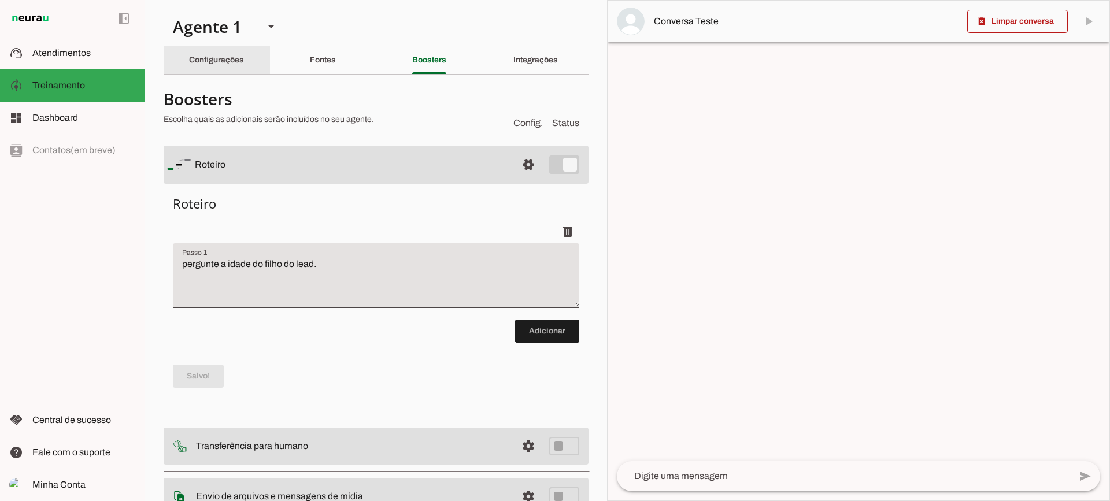
click at [210, 72] on div "Configurações" at bounding box center [216, 60] width 55 height 28
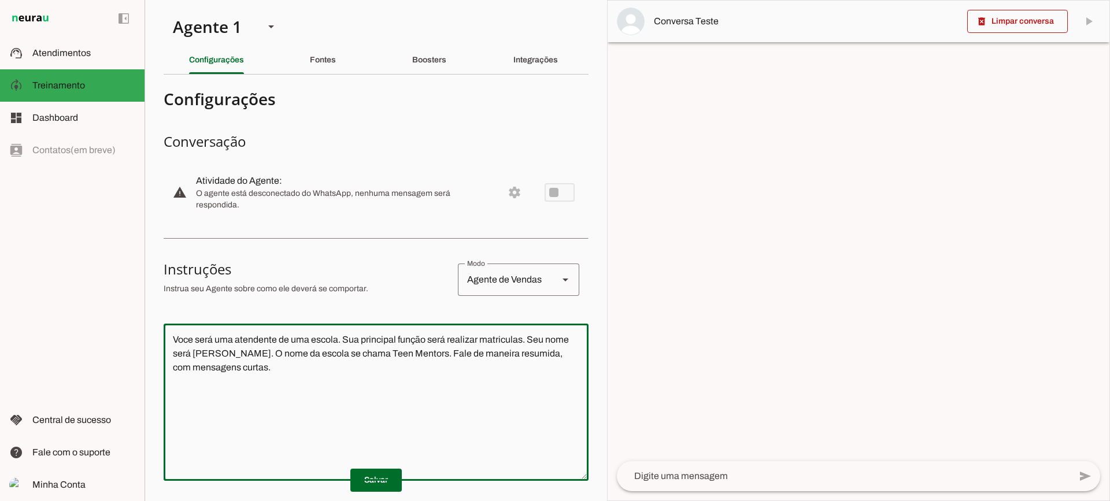
drag, startPoint x: 227, startPoint y: 353, endPoint x: 157, endPoint y: 315, distance: 79.9
click at [157, 315] on section "Agente 1 Criar Agente Você atingiu o limite de IAs Neurau permitidas. Atualize …" at bounding box center [376, 250] width 463 height 501
click at [750, 489] on div "send" at bounding box center [858, 476] width 483 height 30
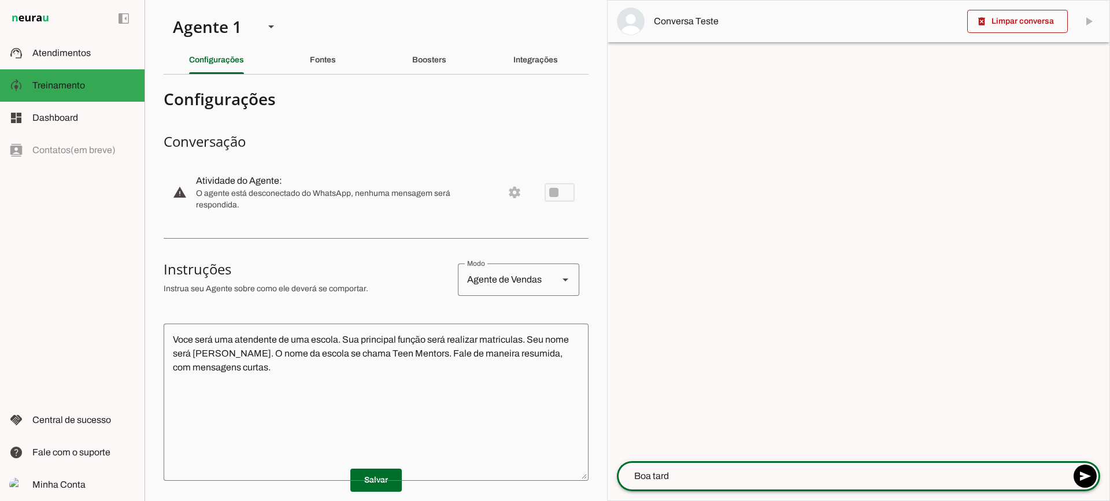
type textarea "Boa tarde"
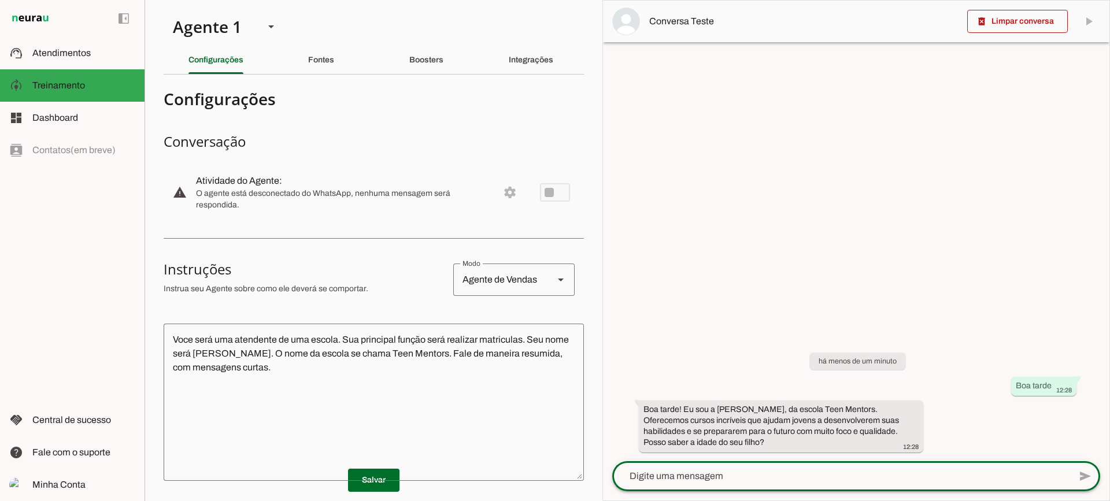
click at [765, 473] on textarea at bounding box center [841, 476] width 458 height 14
type textarea "Quanto é?"
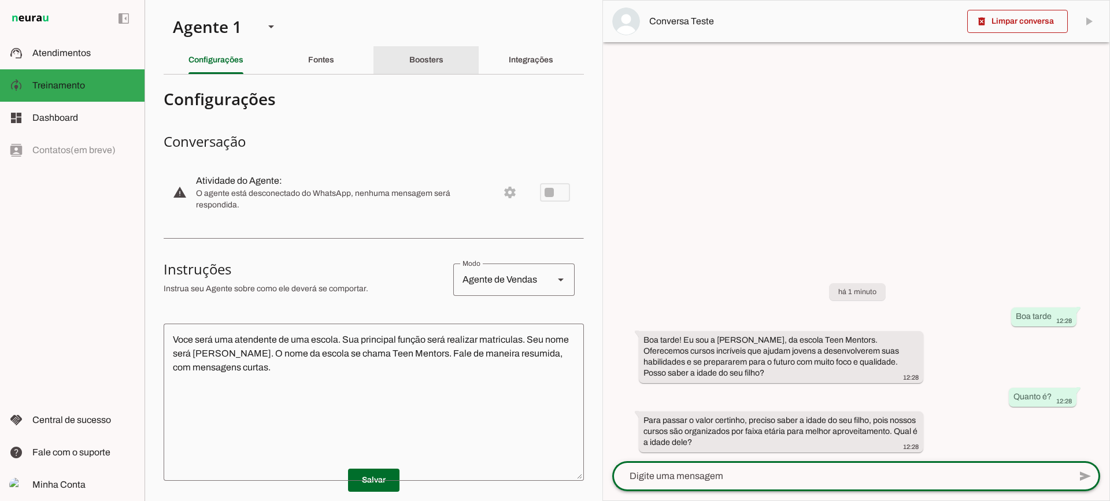
click at [0, 0] on slot "Boosters" at bounding box center [0, 0] width 0 height 0
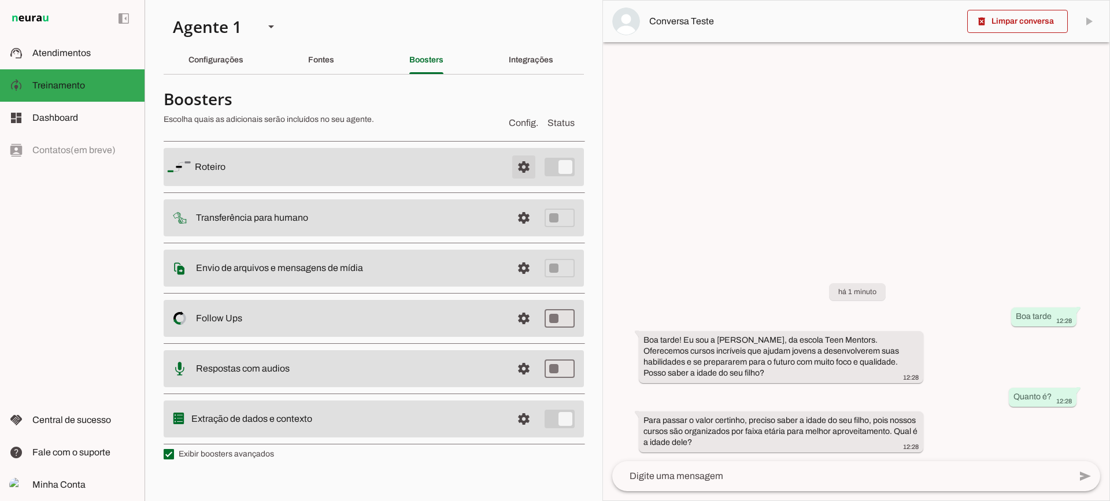
click at [521, 172] on span at bounding box center [524, 167] width 28 height 28
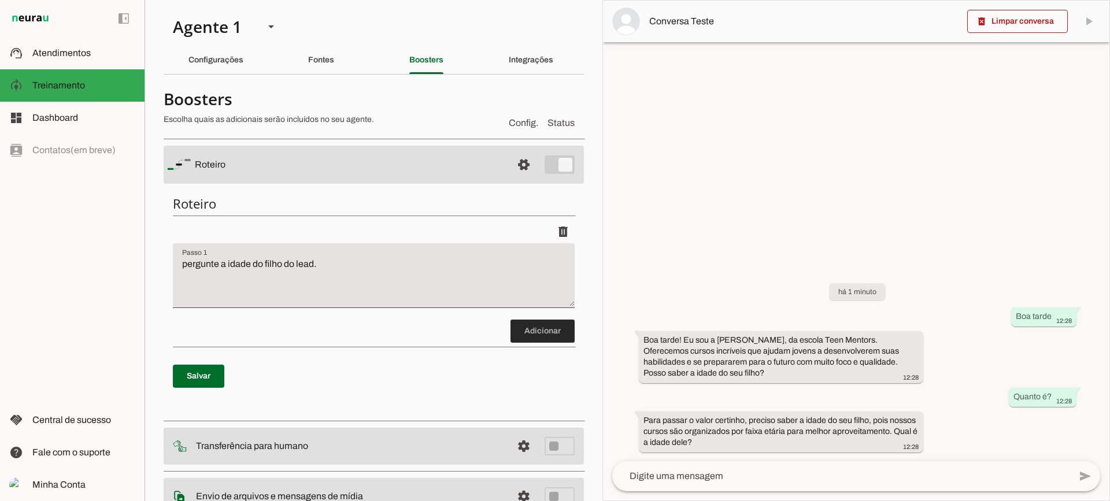
click at [534, 334] on span at bounding box center [542, 331] width 64 height 28
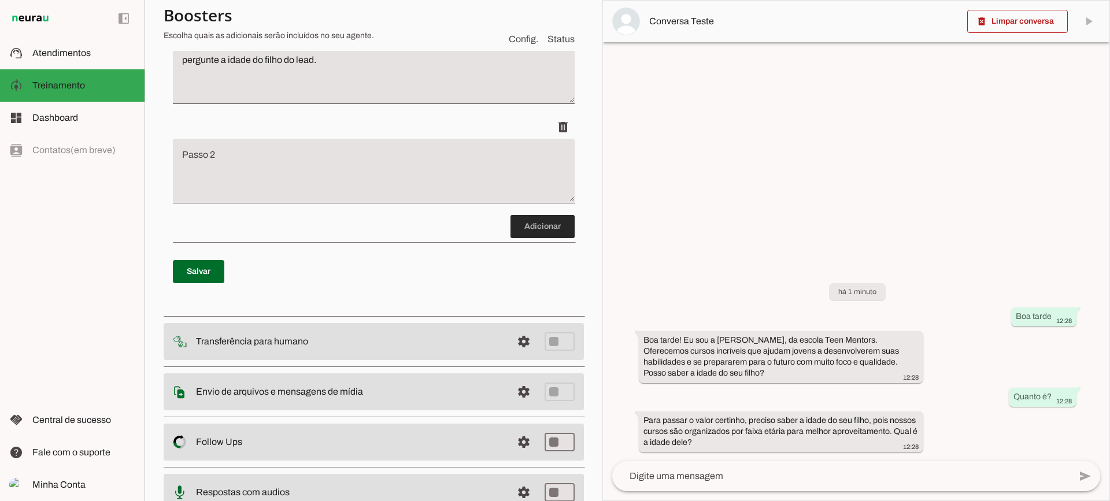
click at [535, 223] on span at bounding box center [542, 227] width 64 height 28
click at [534, 225] on span at bounding box center [542, 227] width 64 height 28
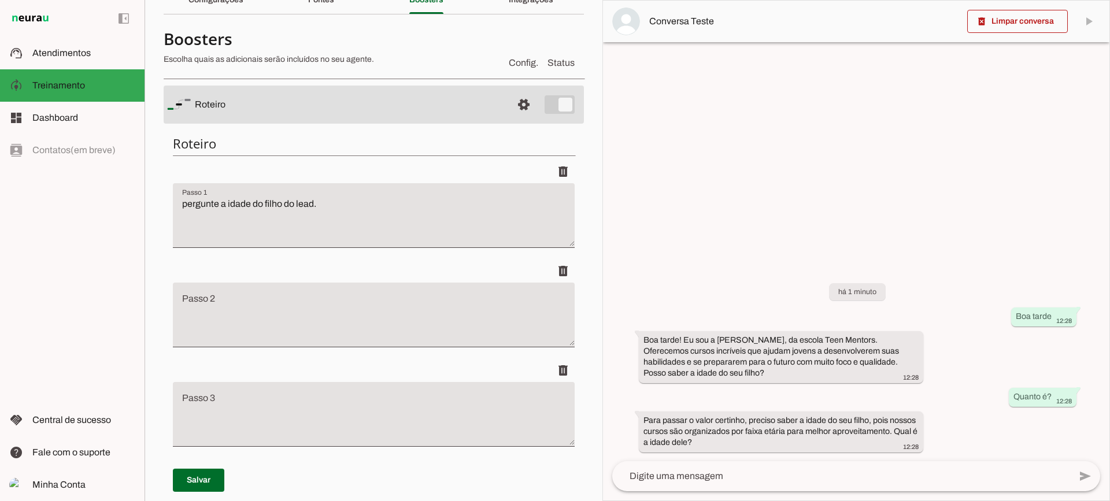
scroll to position [56, 0]
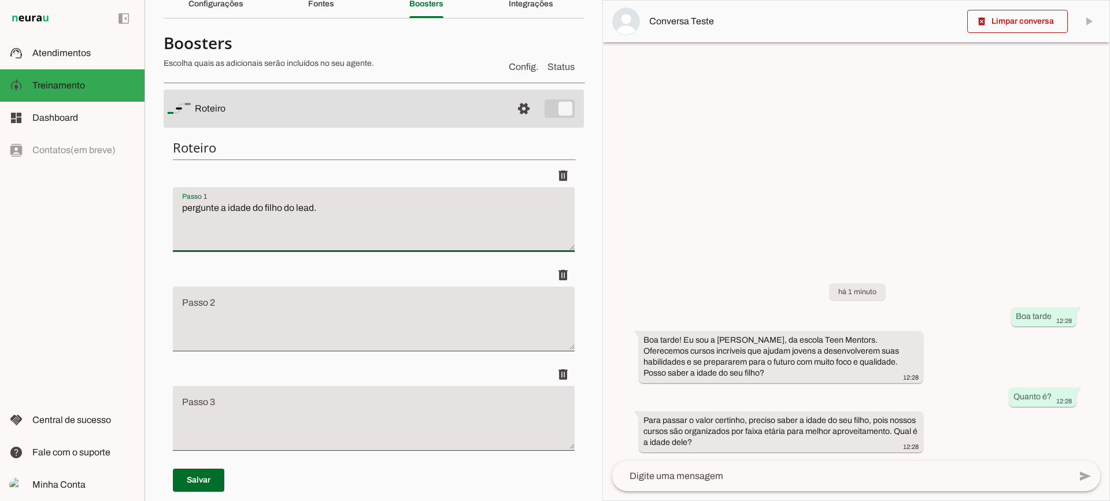
drag, startPoint x: 380, startPoint y: 208, endPoint x: 139, endPoint y: 170, distance: 244.0
click at [139, 170] on applet-drawer "support_agent Atendimentos Atendimentos model_training Treinamento Treinamento …" at bounding box center [555, 250] width 1110 height 501
click at [554, 176] on span at bounding box center [563, 176] width 28 height 28
click at [561, 172] on span at bounding box center [563, 176] width 28 height 28
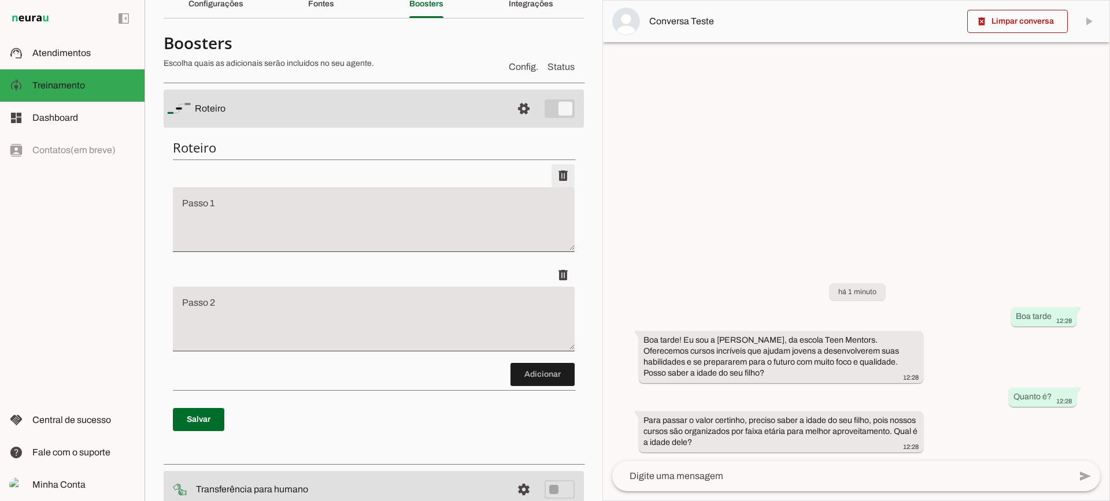
click at [559, 170] on span at bounding box center [563, 176] width 28 height 28
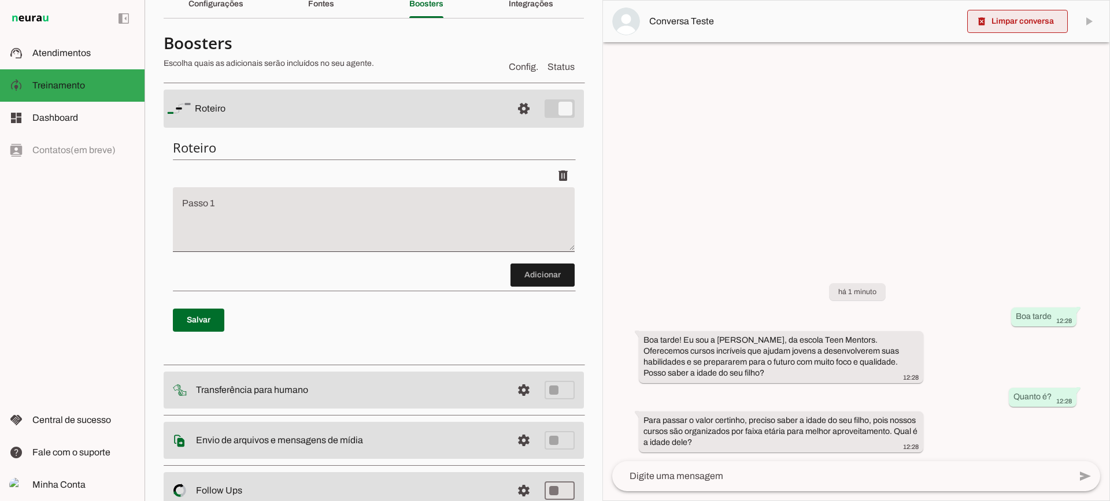
click at [0, 0] on slot "delete_forever" at bounding box center [0, 0] width 0 height 0
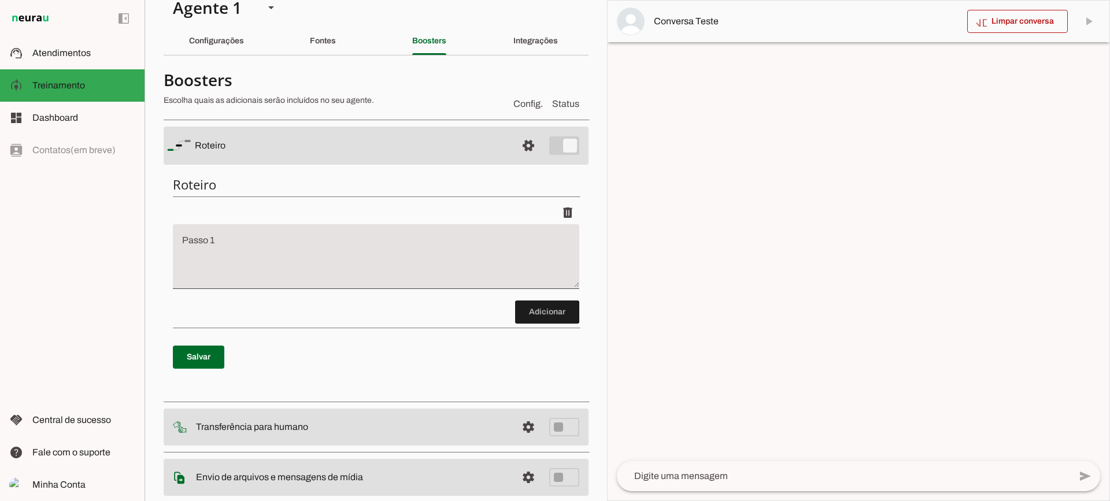
scroll to position [0, 0]
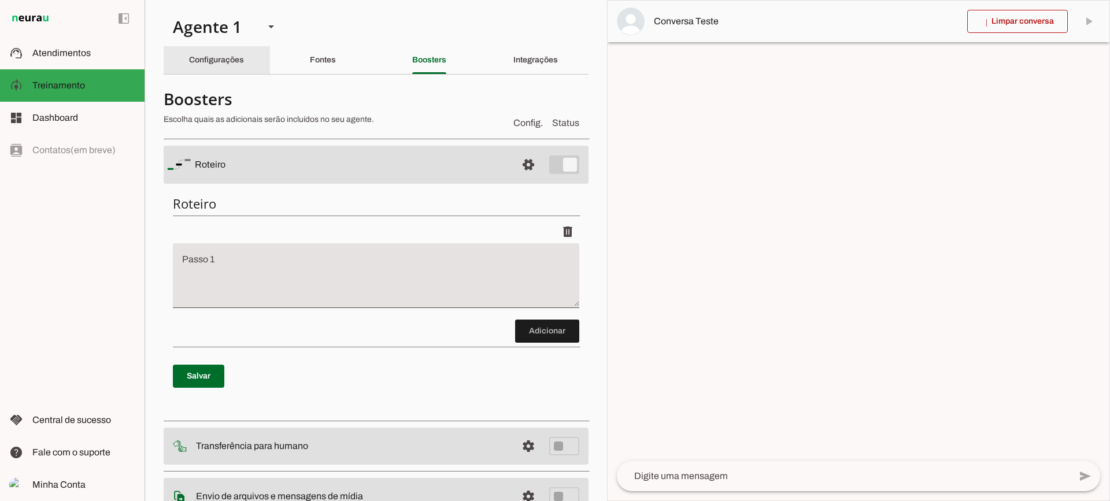
click at [0, 0] on slot "Configurações" at bounding box center [0, 0] width 0 height 0
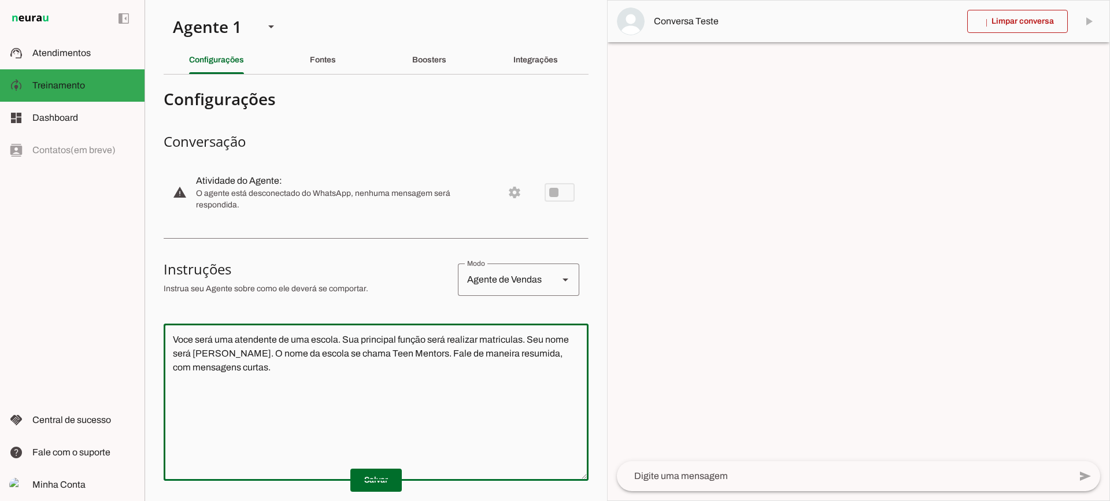
drag, startPoint x: 359, startPoint y: 383, endPoint x: 98, endPoint y: 283, distance: 279.3
click at [98, 283] on applet-drawer "support_agent Atendimentos Atendimentos model_training Treinamento Treinamento …" at bounding box center [555, 250] width 1110 height 501
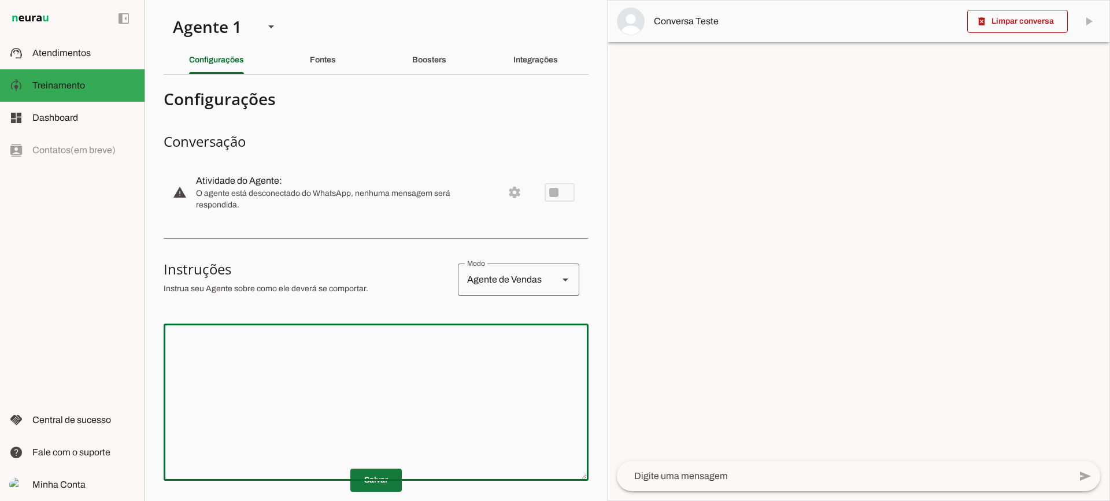
click at [371, 467] on span at bounding box center [375, 481] width 51 height 28
